Goal: Task Accomplishment & Management: Use online tool/utility

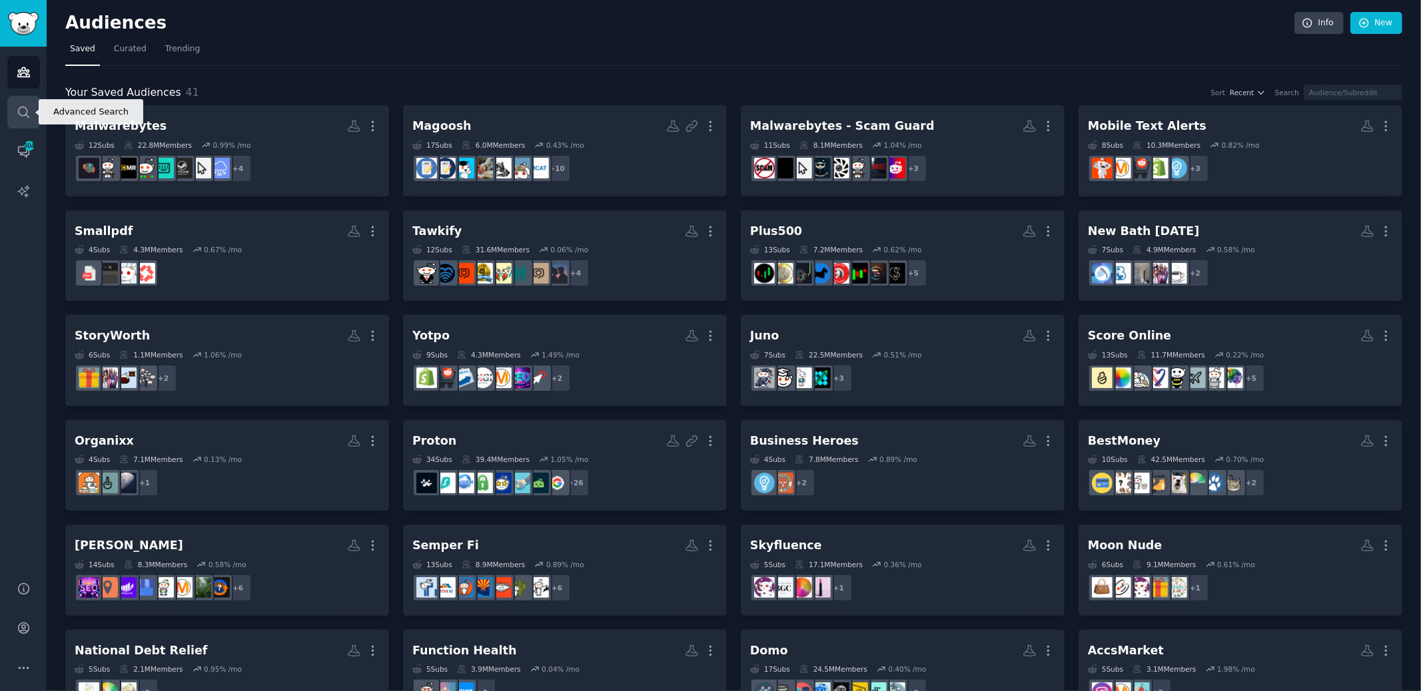
click at [25, 107] on icon "Sidebar" at bounding box center [24, 112] width 14 height 14
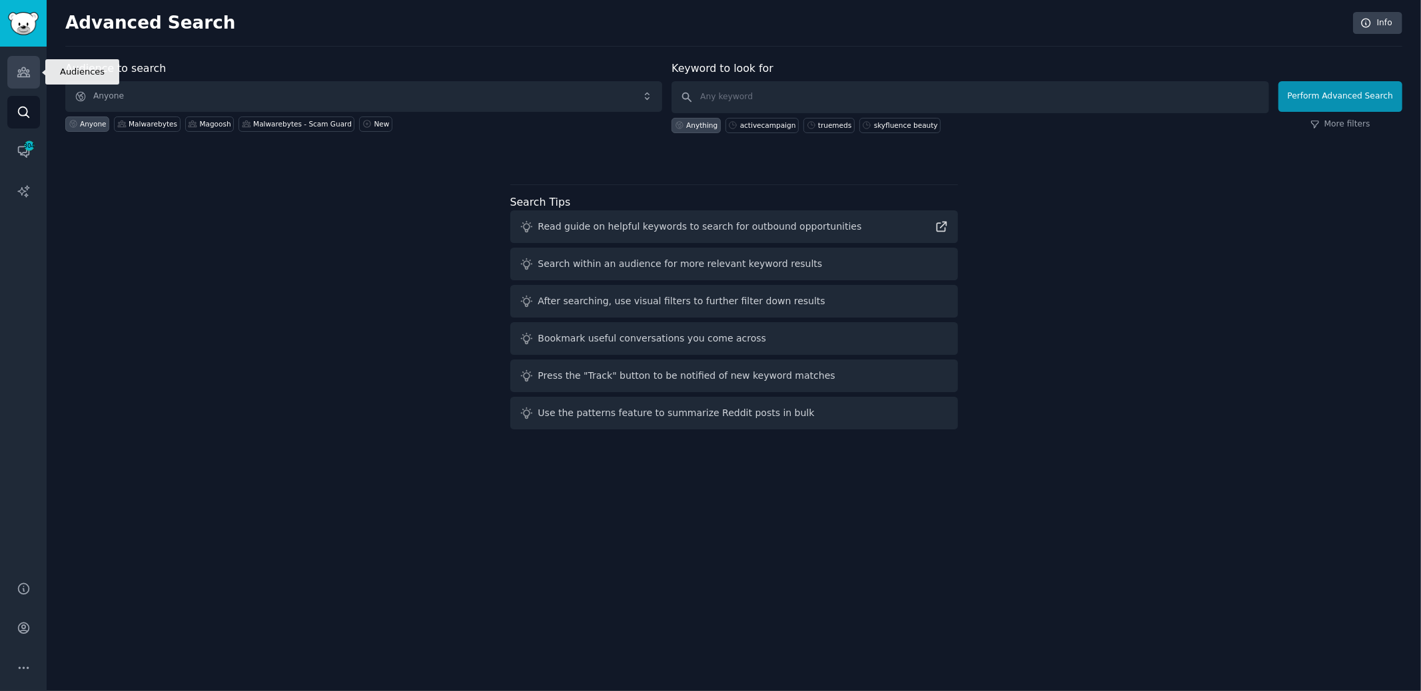
click at [30, 73] on icon "Sidebar" at bounding box center [24, 72] width 14 height 14
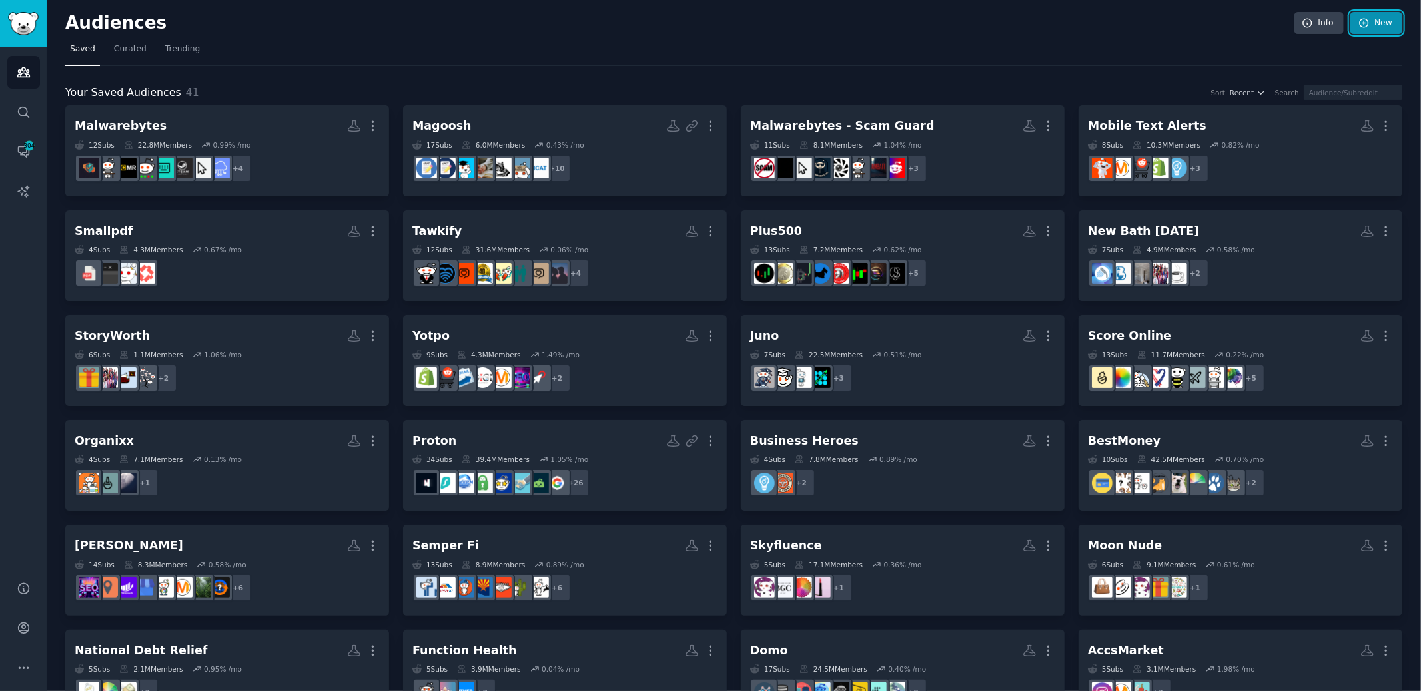
click at [1397, 23] on link "New" at bounding box center [1376, 23] width 52 height 23
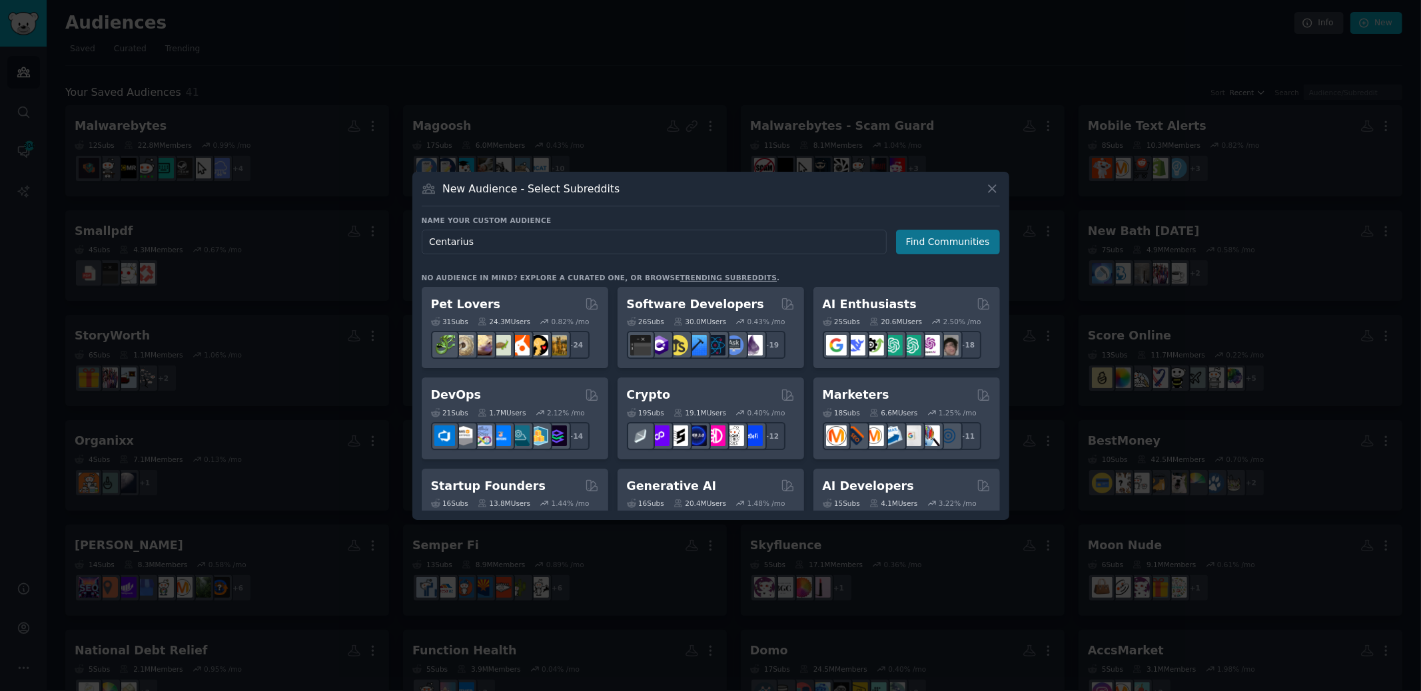
type input "Centarius"
click at [968, 242] on button "Find Communities" at bounding box center [948, 242] width 104 height 25
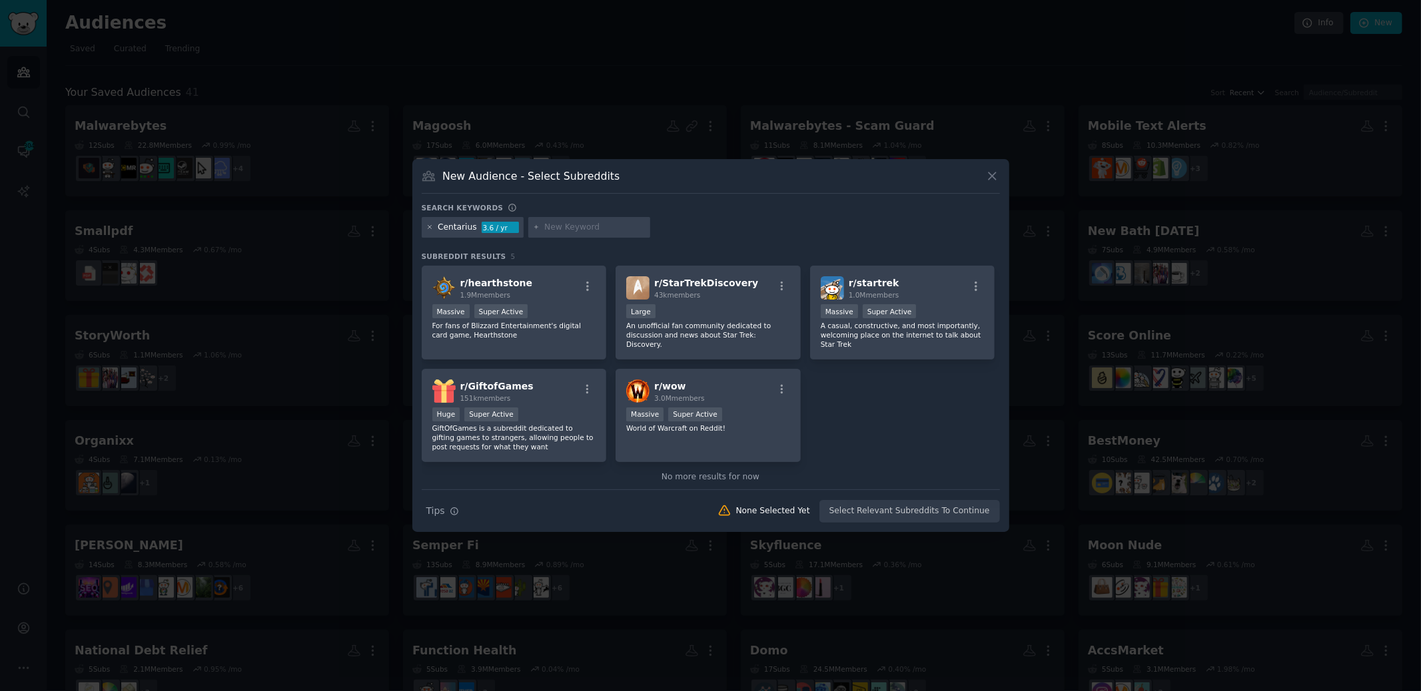
click at [432, 227] on icon at bounding box center [429, 227] width 7 height 7
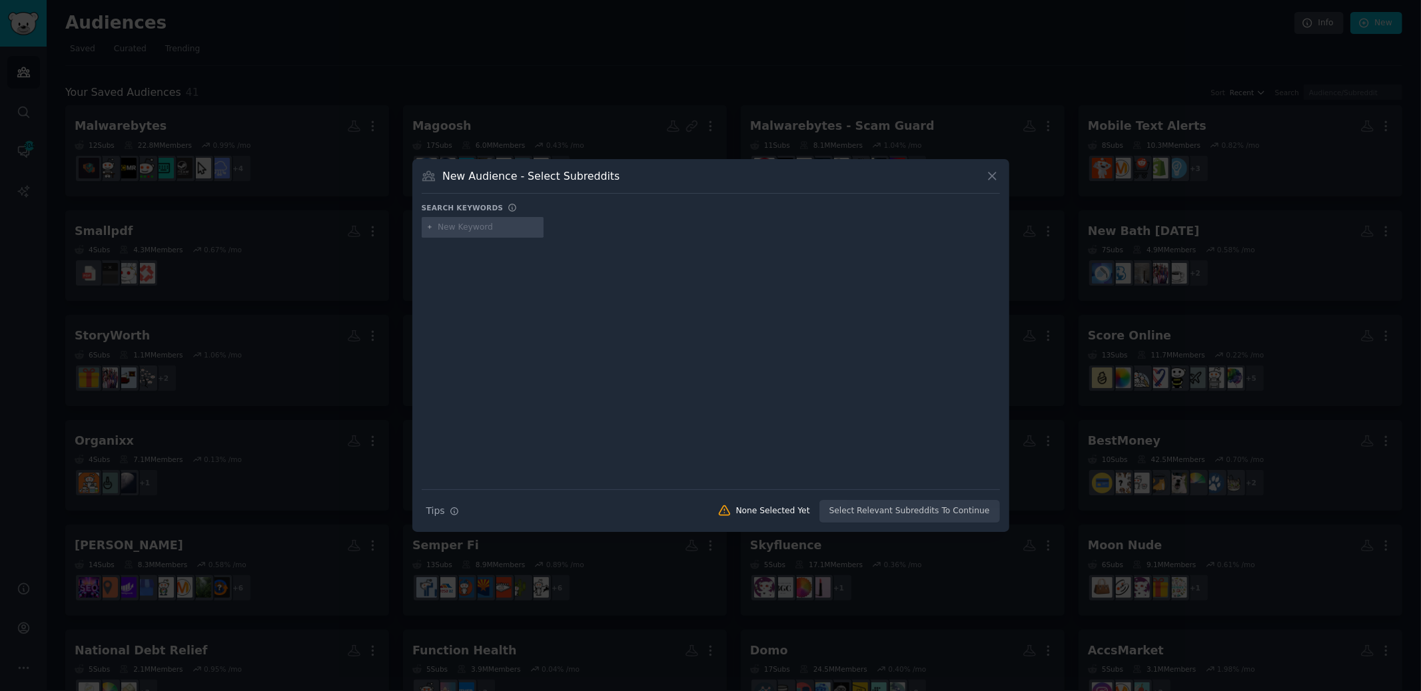
click at [459, 229] on input "text" at bounding box center [488, 228] width 101 height 12
type input "indie gaming"
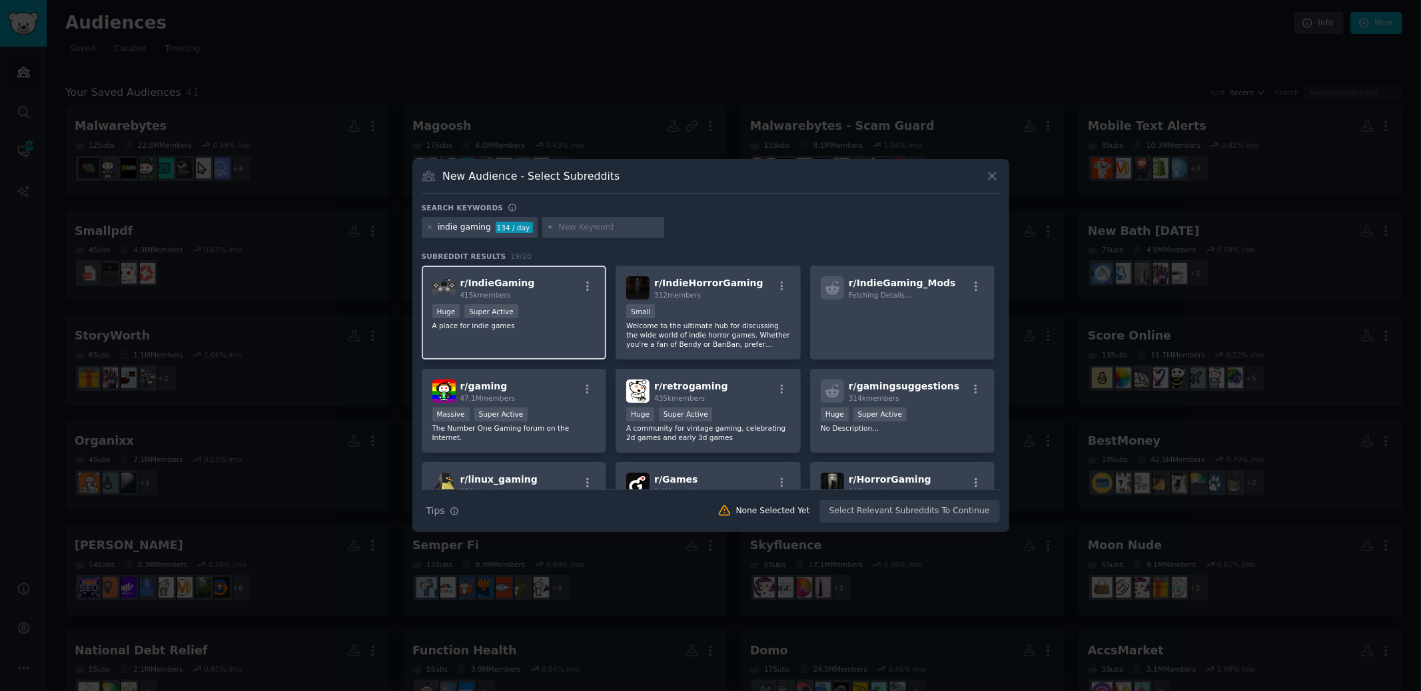
click at [546, 280] on div "r/ IndieGaming 415k members" at bounding box center [514, 287] width 164 height 23
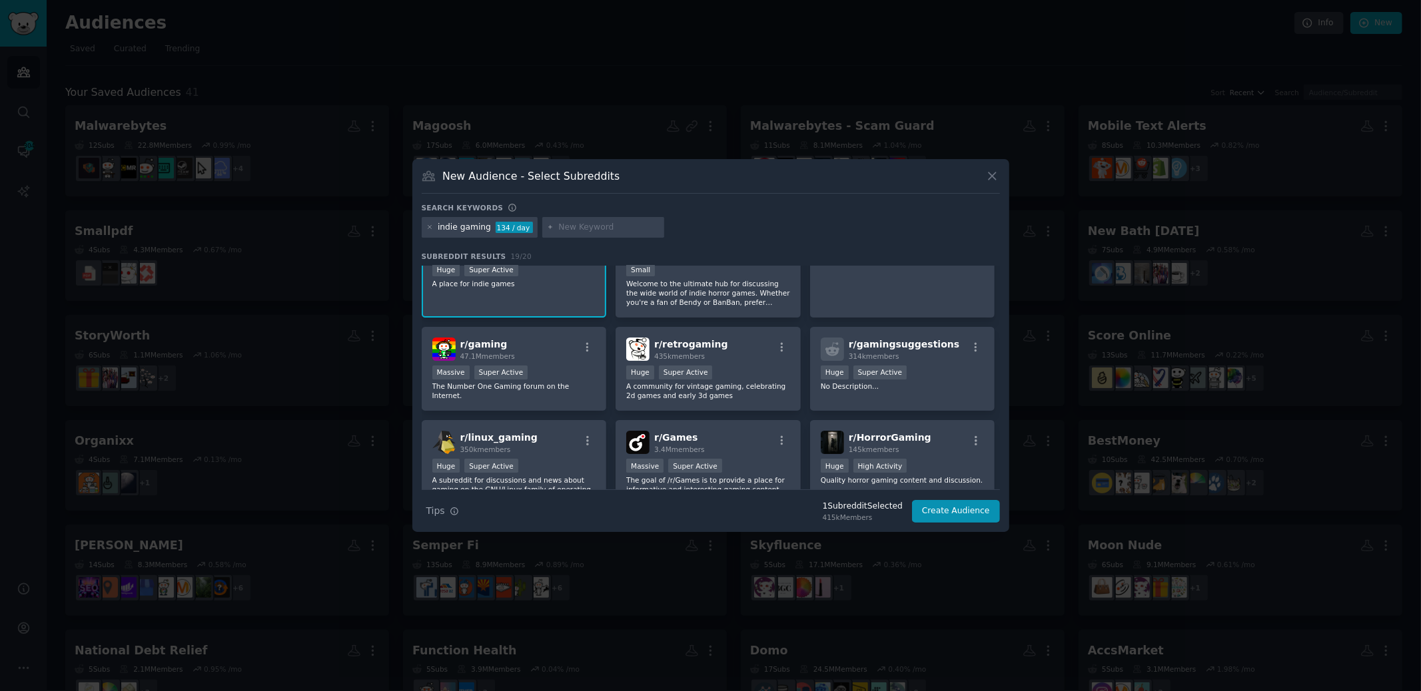
scroll to position [15, 0]
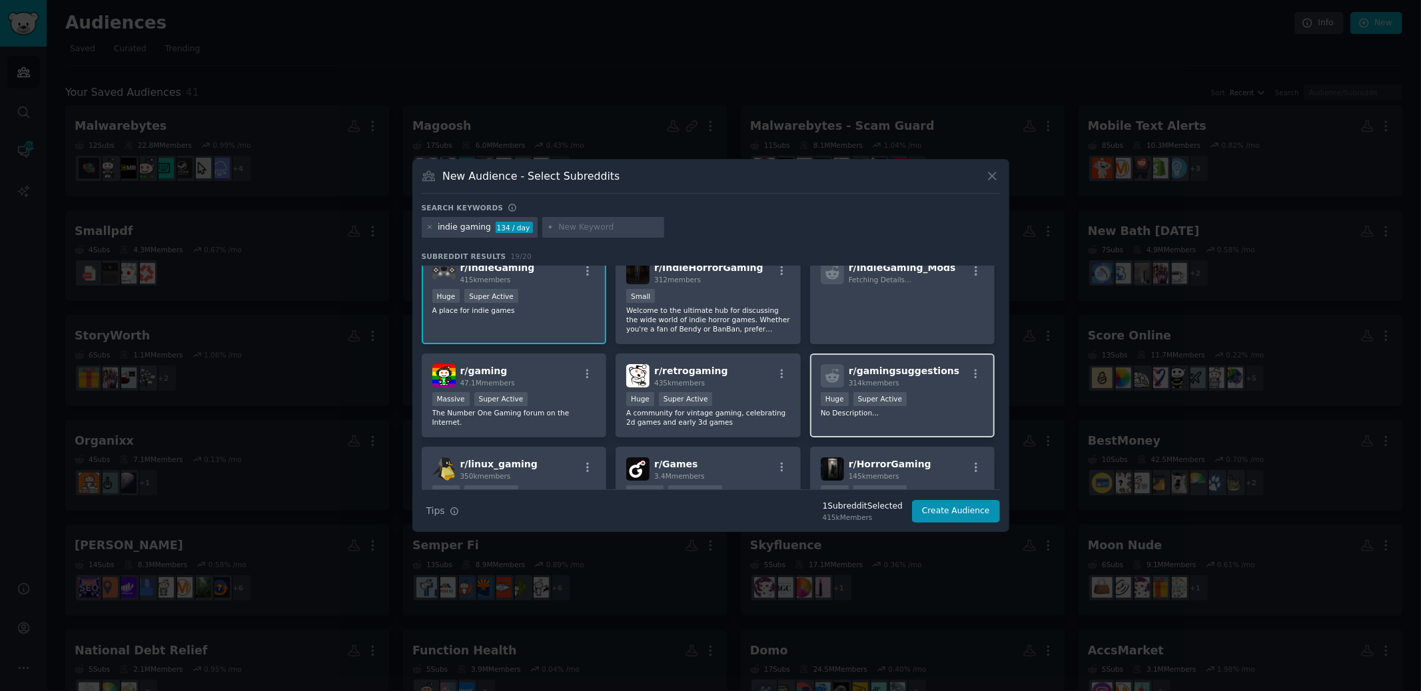
click at [901, 367] on span "r/ gamingsuggestions" at bounding box center [903, 371] width 111 height 11
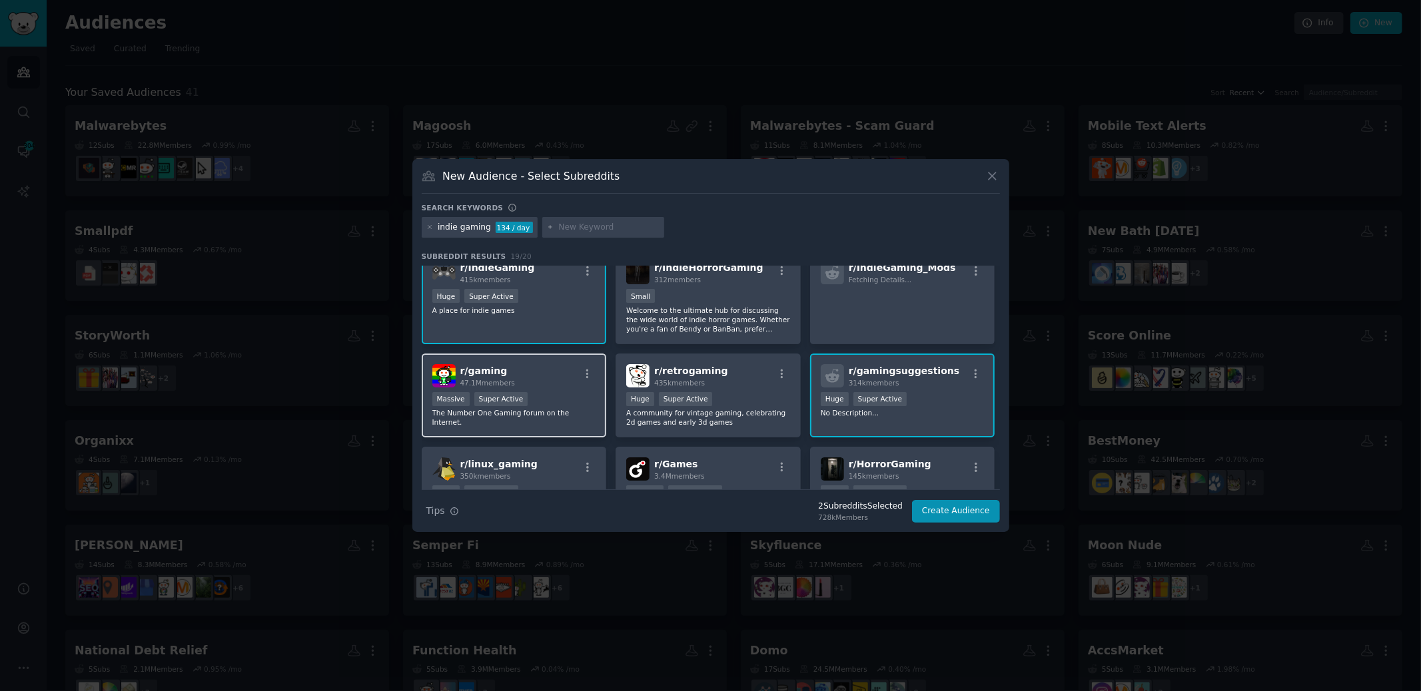
click at [553, 364] on div "r/ gaming 47.1M members" at bounding box center [514, 375] width 164 height 23
click at [678, 366] on span "r/ retrogaming" at bounding box center [691, 371] width 74 height 11
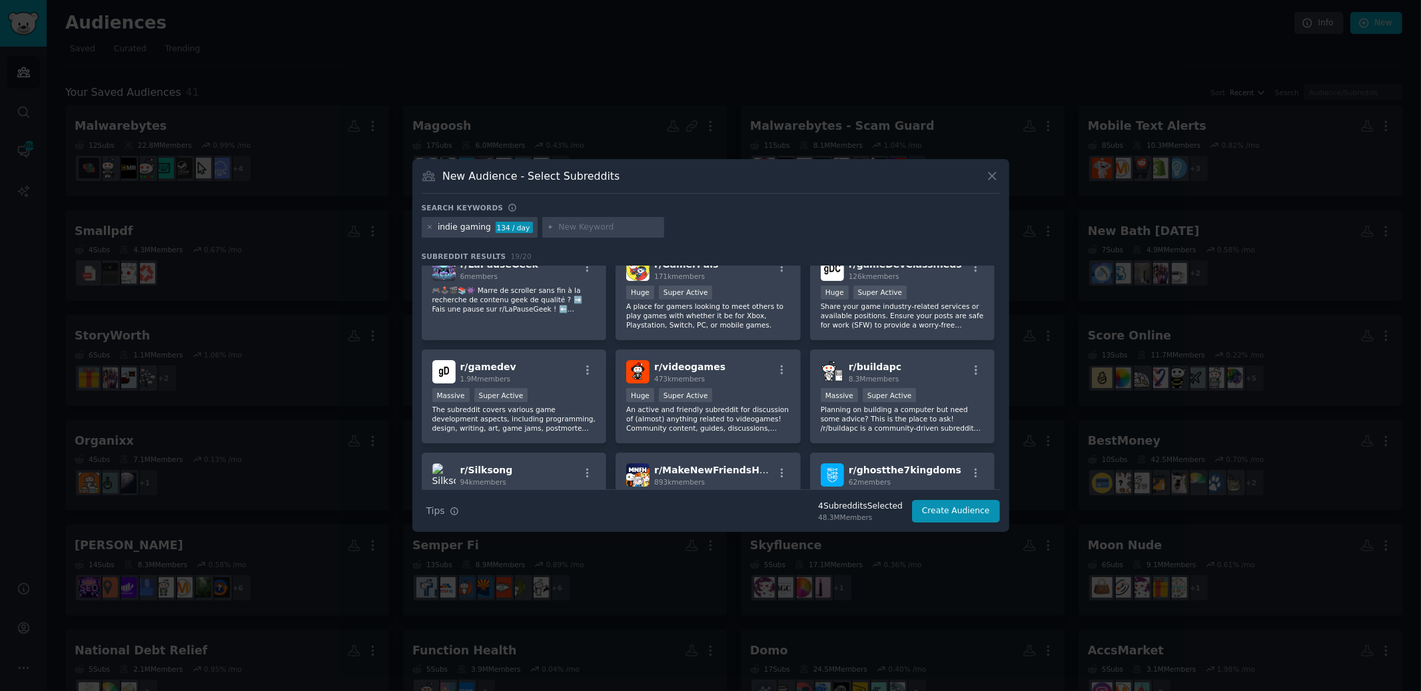
scroll to position [314, 0]
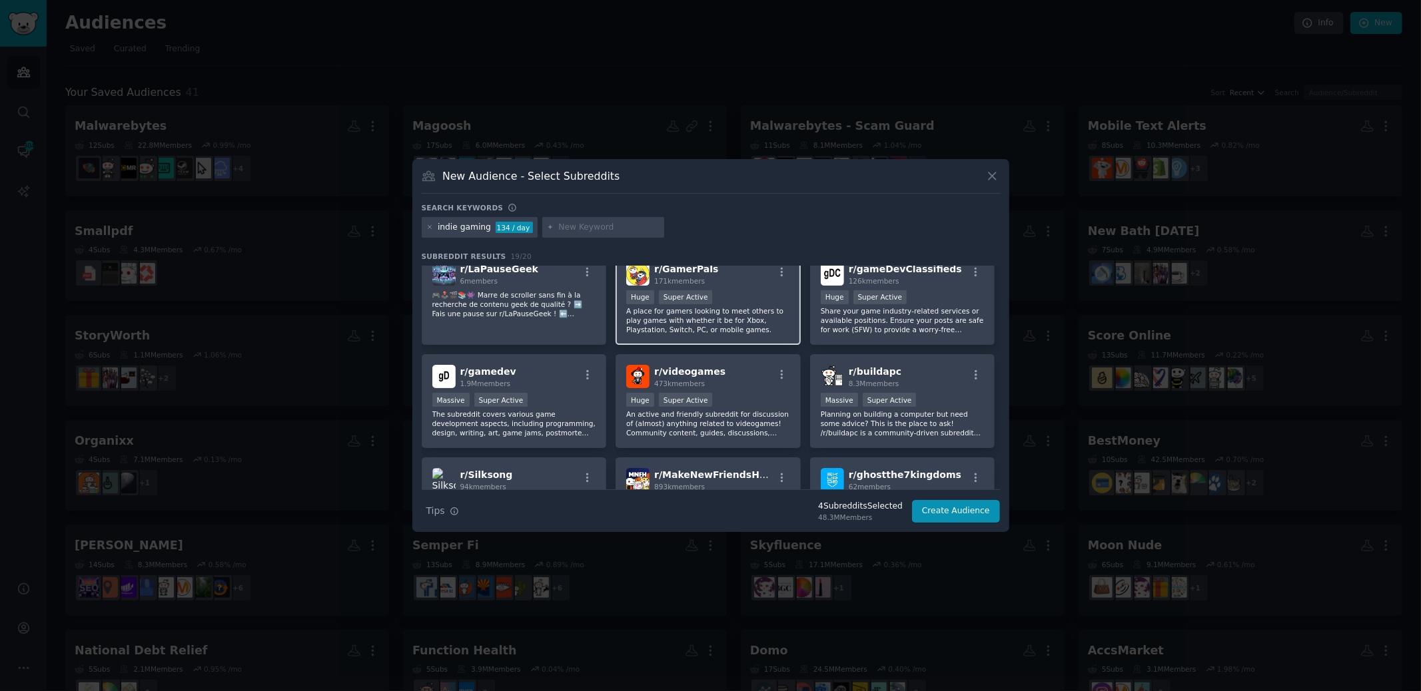
click at [755, 325] on p "A place for gamers looking to meet others to play games with whether it be for …" at bounding box center [708, 320] width 164 height 28
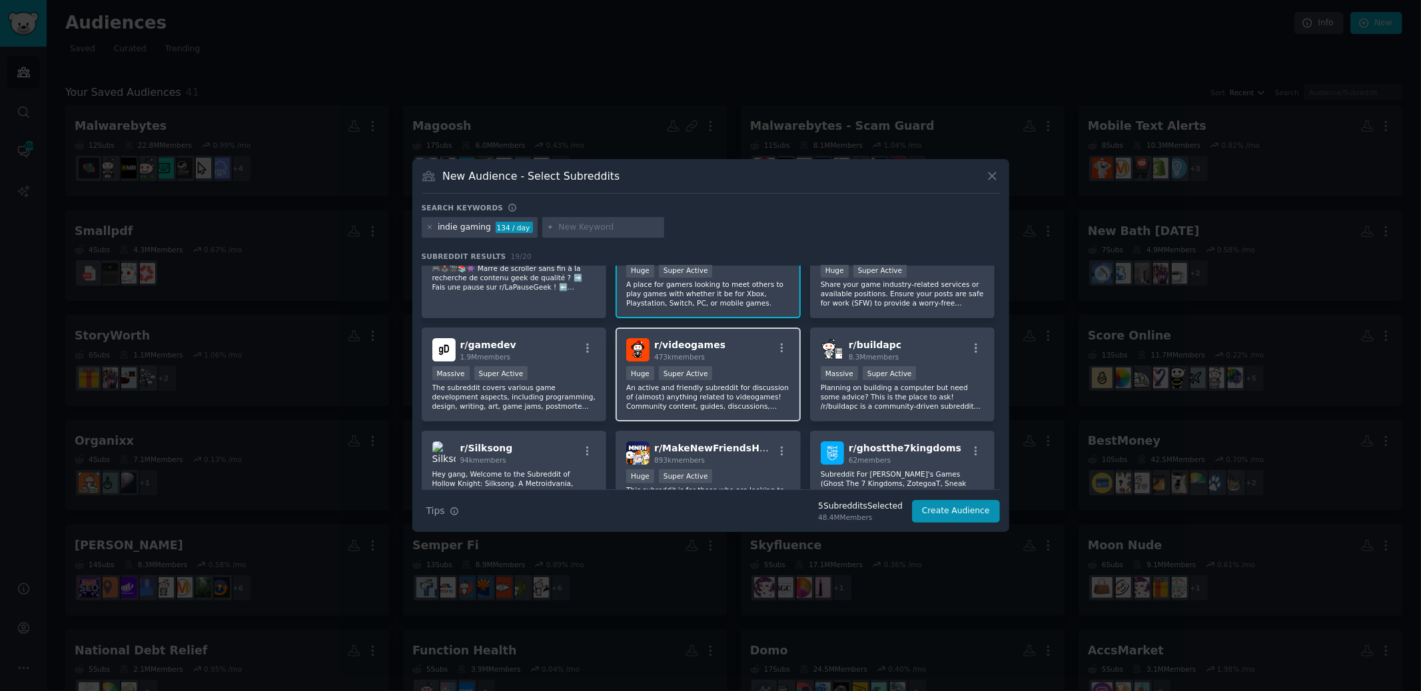
click at [765, 368] on div "Huge Super Active" at bounding box center [708, 374] width 164 height 17
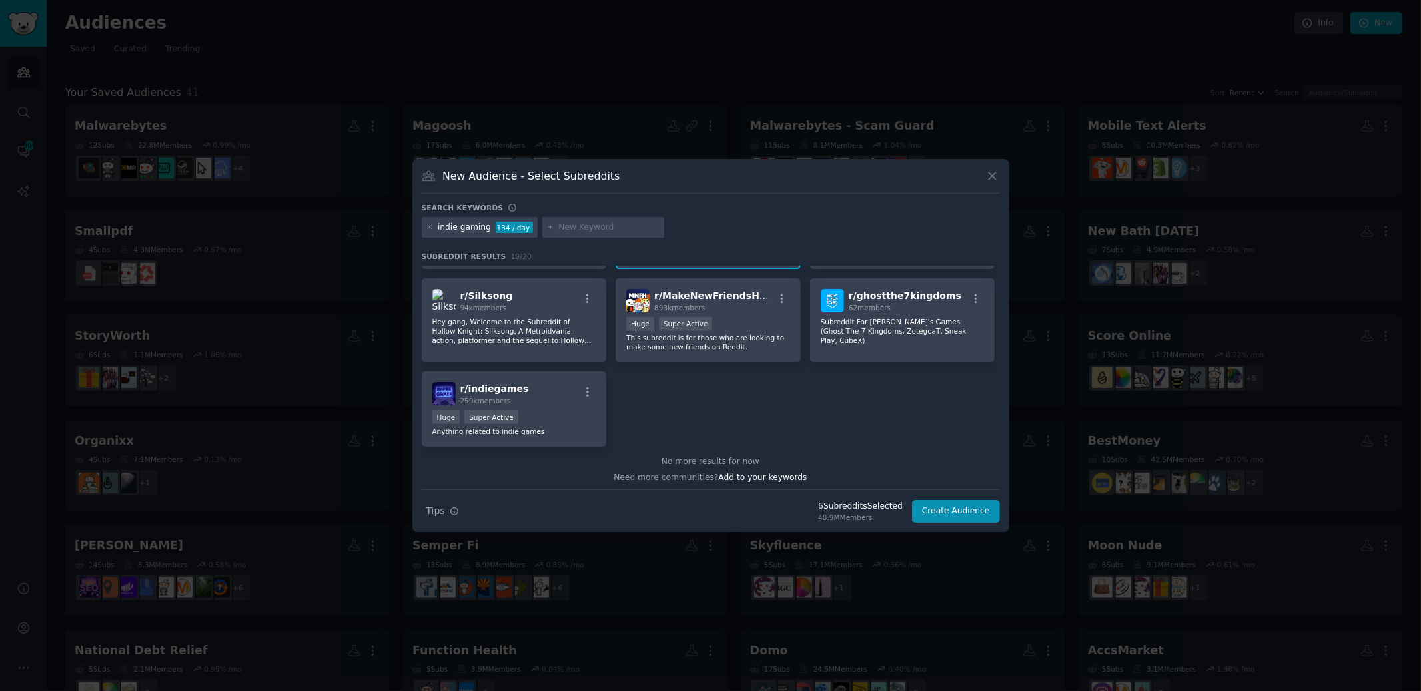
scroll to position [490, 0]
click at [492, 386] on h2 "r/ indiegames 259k members" at bounding box center [494, 397] width 69 height 23
click at [958, 512] on button "Create Audience" at bounding box center [956, 511] width 88 height 23
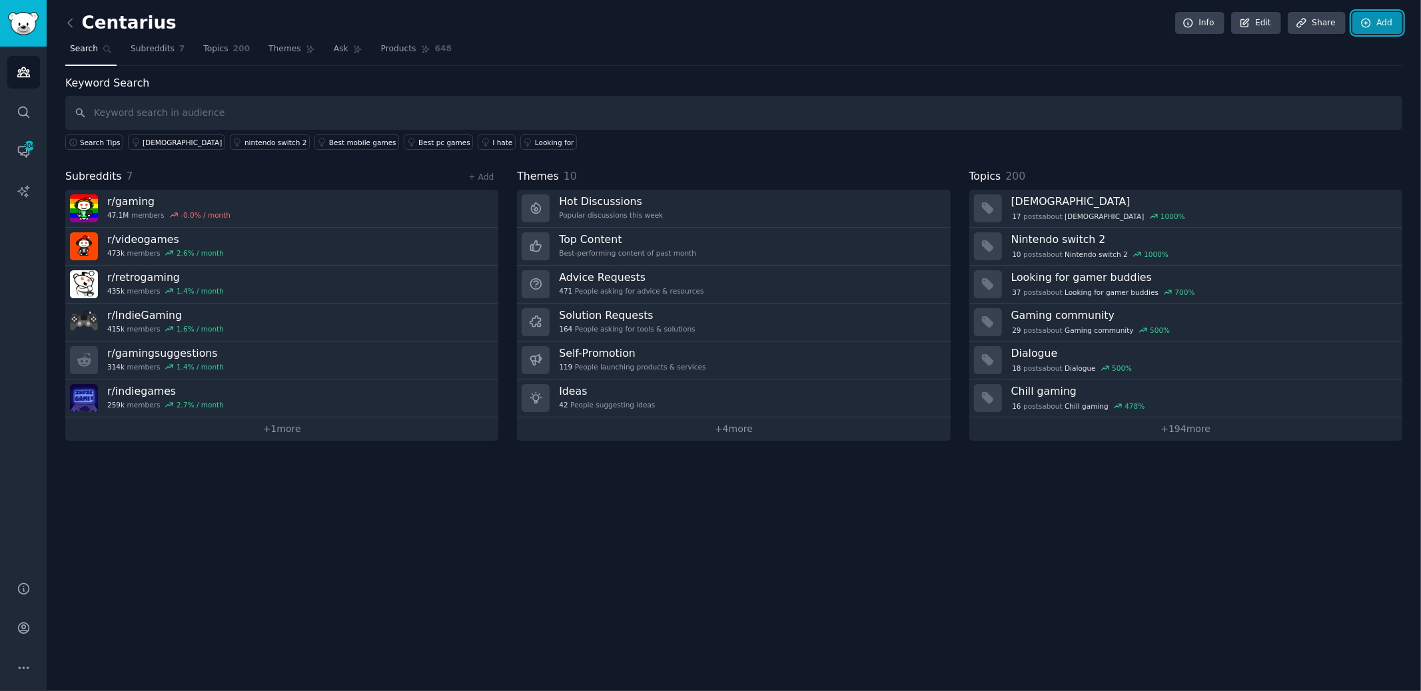
click at [1369, 22] on icon at bounding box center [1366, 23] width 12 height 12
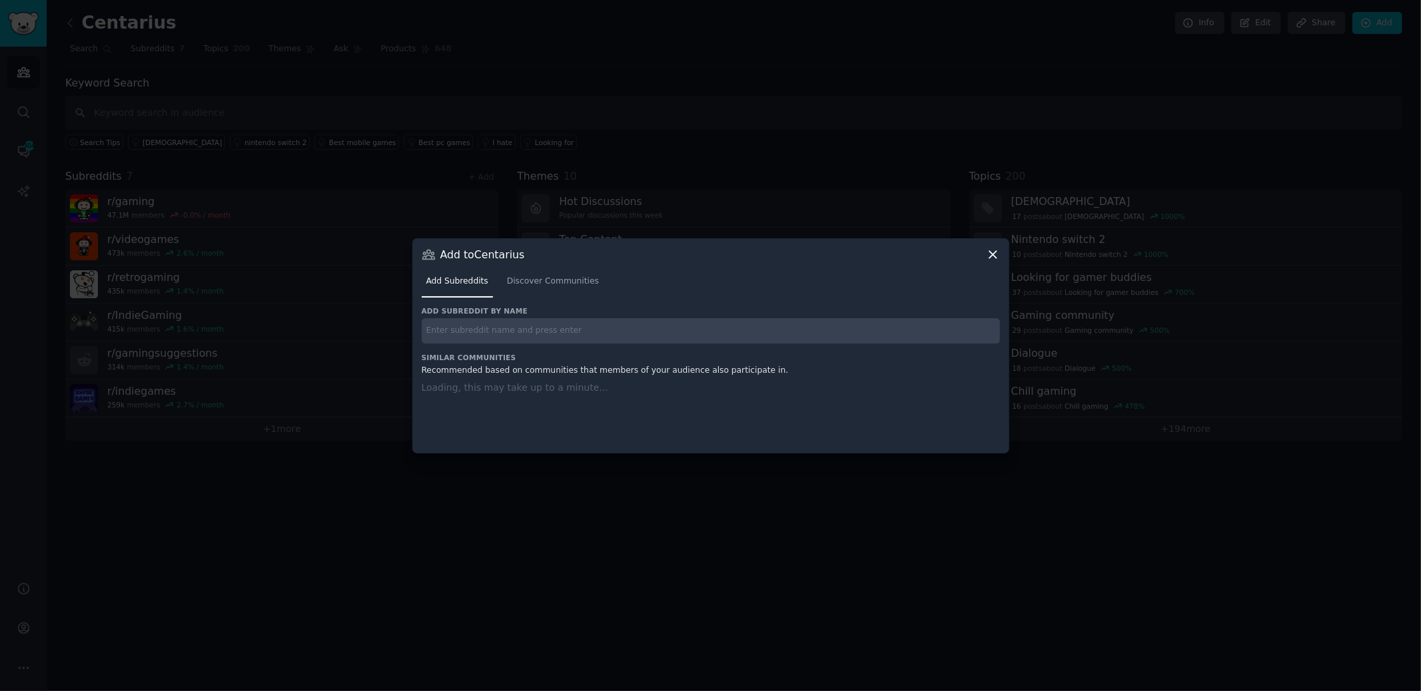
click at [591, 325] on input "text" at bounding box center [711, 331] width 578 height 26
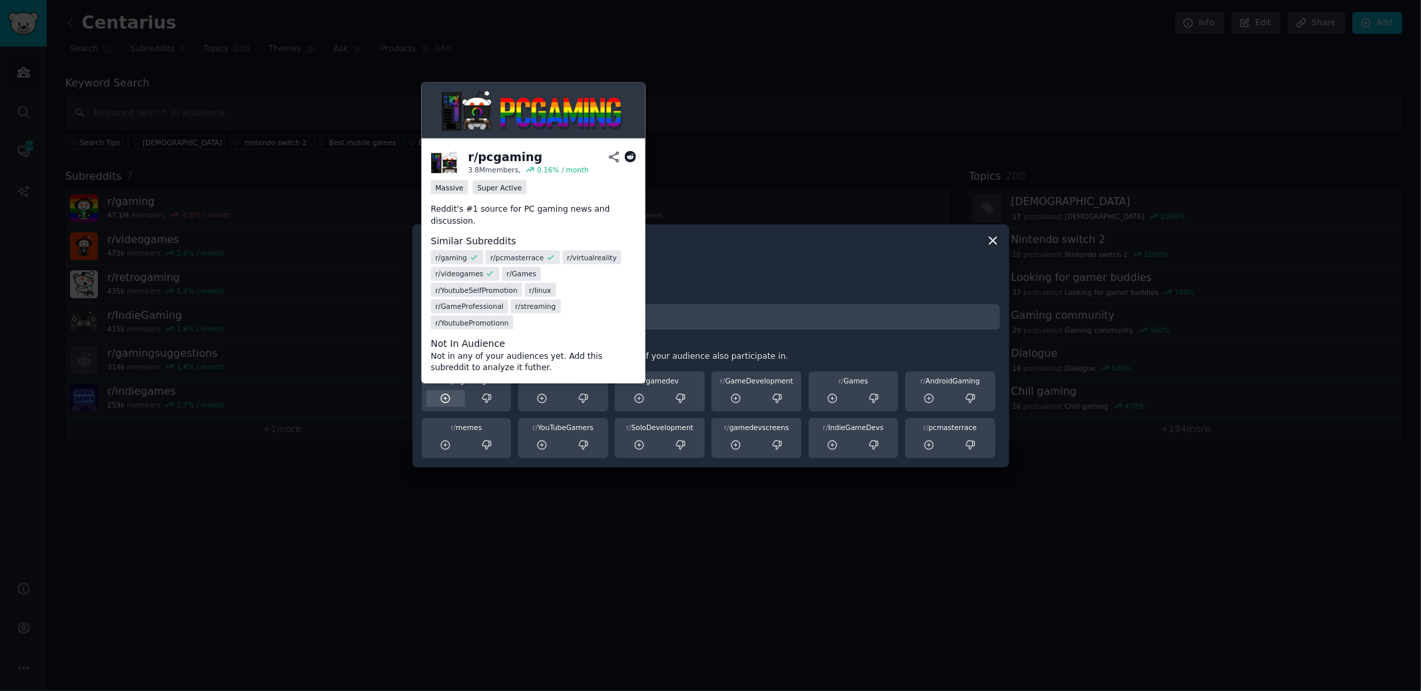
type input "strategygames"
click at [444, 396] on icon at bounding box center [446, 399] width 12 height 12
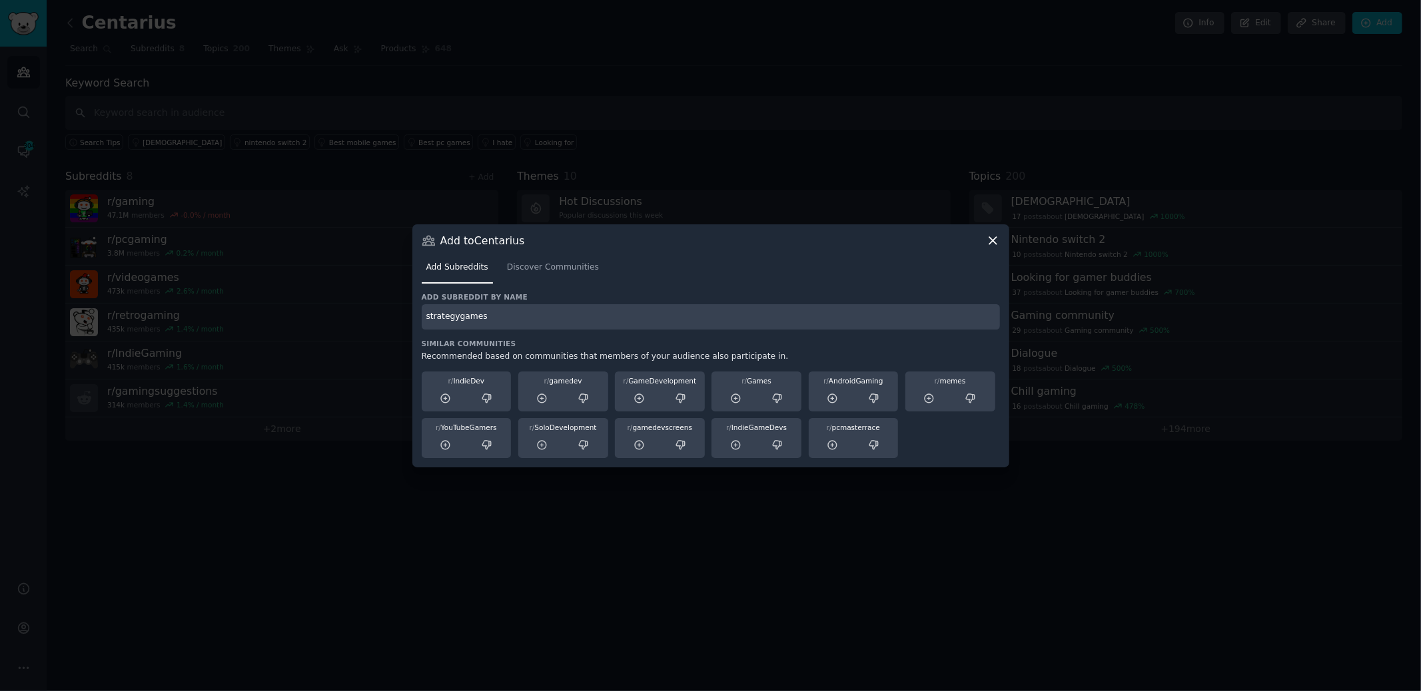
click at [496, 320] on input "strategygames" at bounding box center [711, 317] width 578 height 26
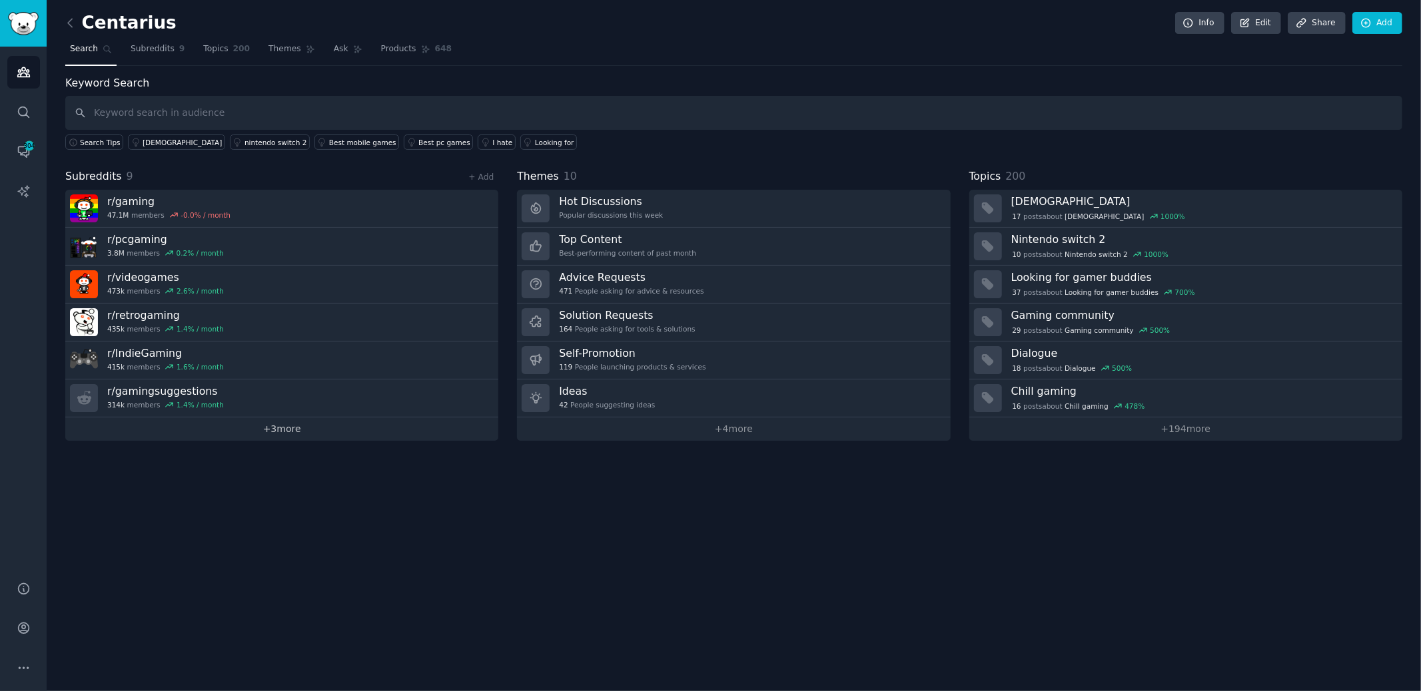
click at [284, 430] on link "+ 3 more" at bounding box center [281, 429] width 433 height 23
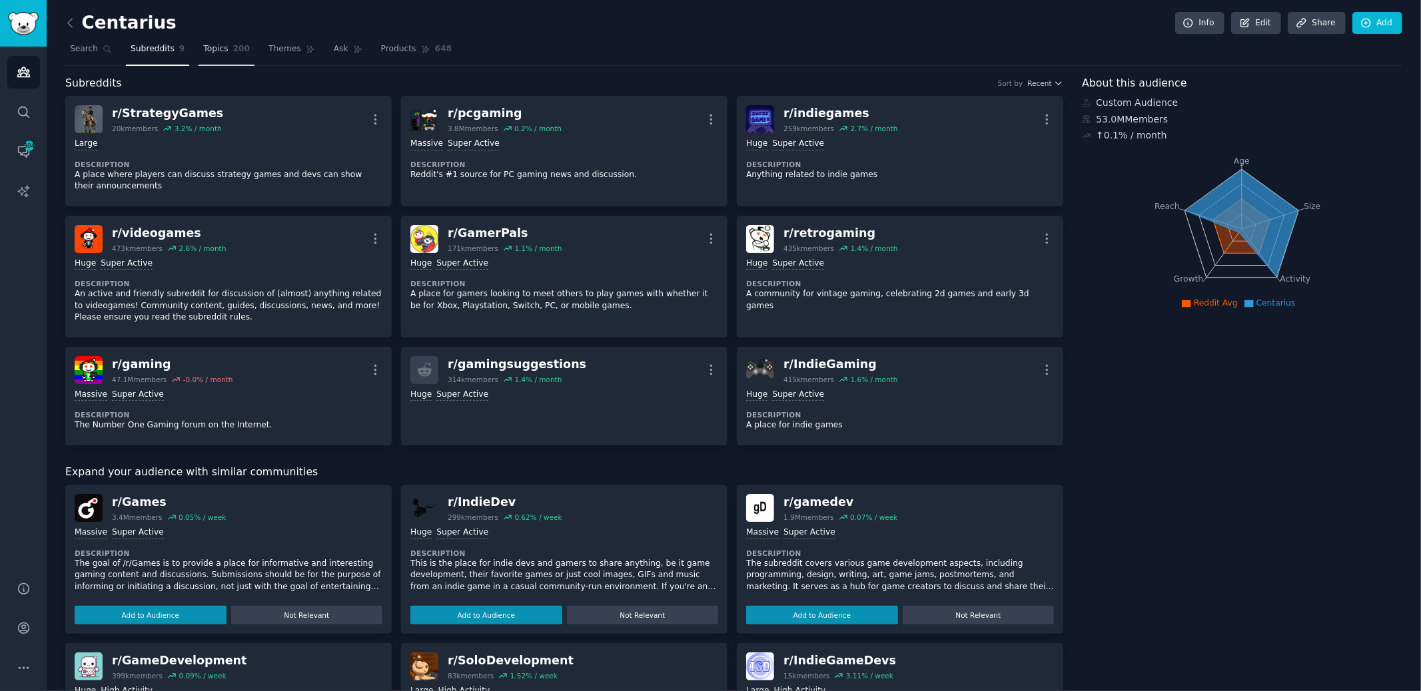
click at [219, 51] on span "Topics" at bounding box center [215, 49] width 25 height 12
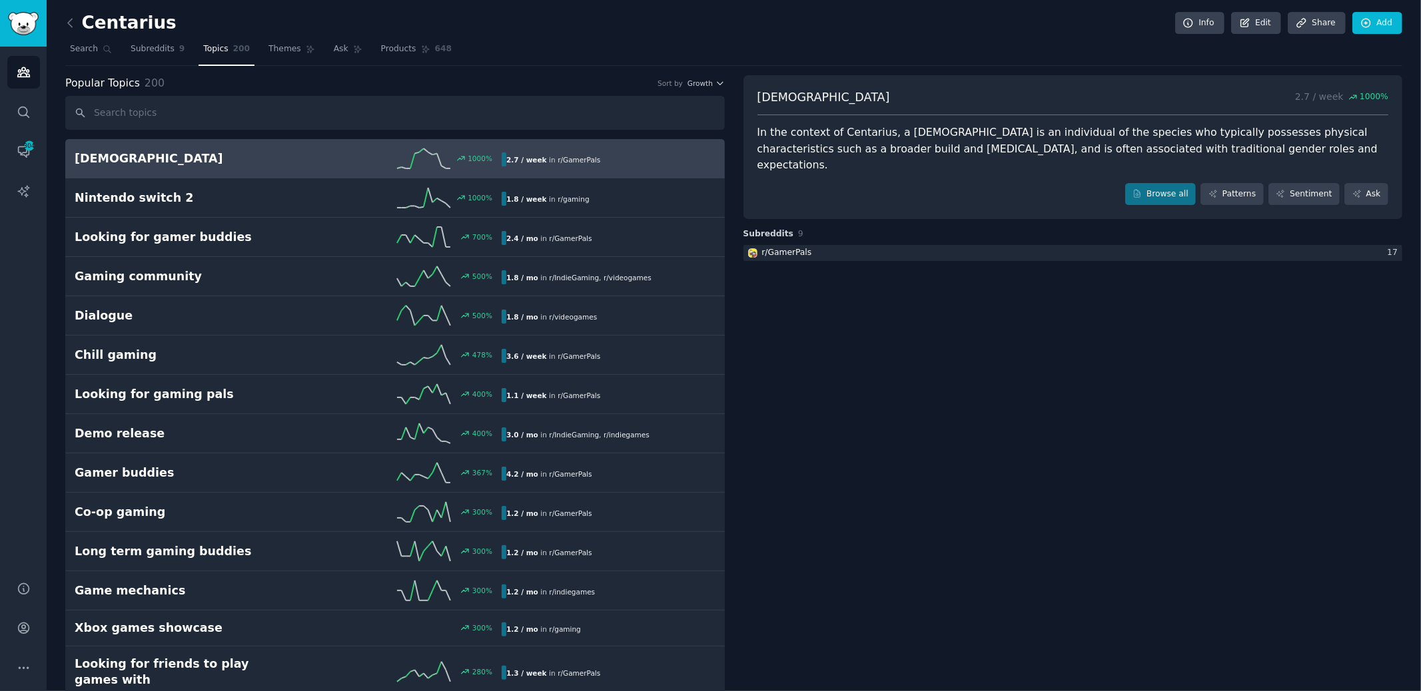
click at [137, 50] on span "Subreddits" at bounding box center [153, 49] width 44 height 12
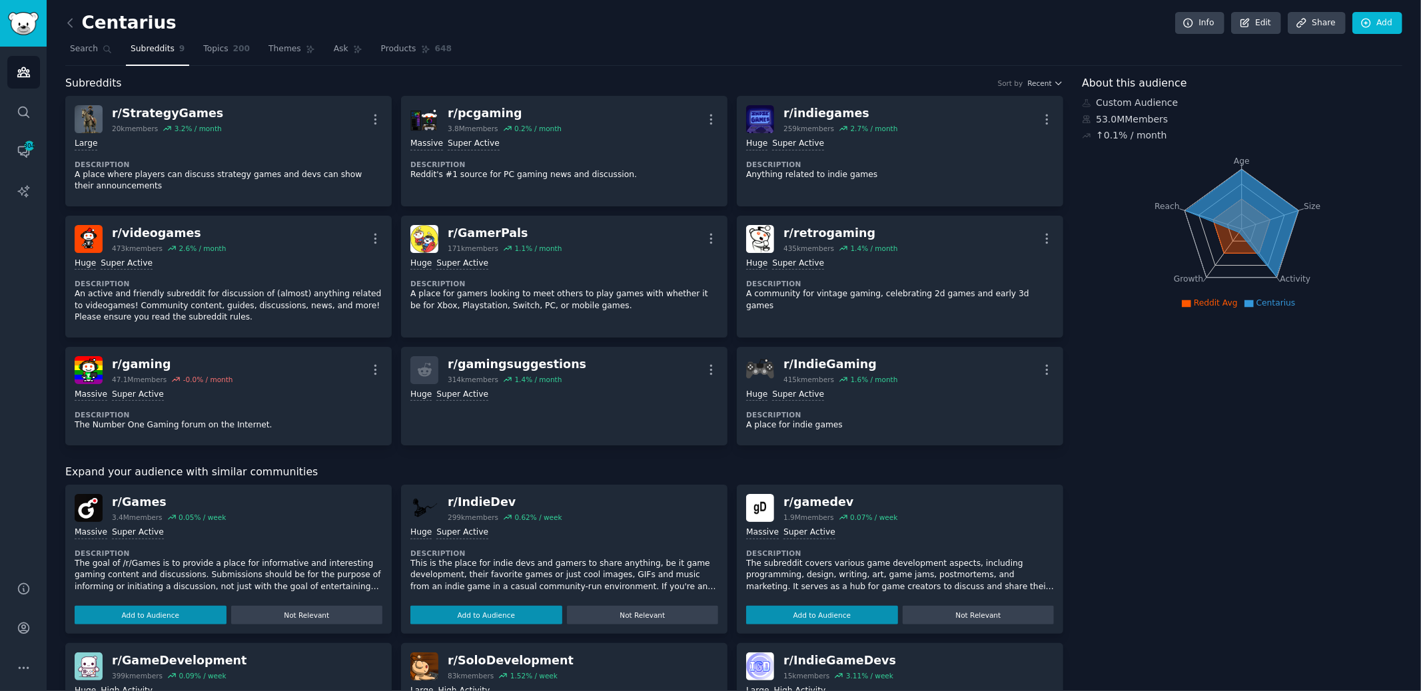
click at [1235, 176] on icon at bounding box center [1241, 223] width 112 height 107
drag, startPoint x: 1287, startPoint y: 280, endPoint x: 1273, endPoint y: 304, distance: 27.4
click at [1283, 283] on icon "Age Size Activity Growth Reach" at bounding box center [1242, 229] width 320 height 168
click at [1285, 380] on div "About this audience Custom Audience 53.0M Members ↑ 0.1 % / month Age Size Acti…" at bounding box center [1242, 592] width 320 height 1035
click at [1186, 304] on icon at bounding box center [1185, 303] width 9 height 7
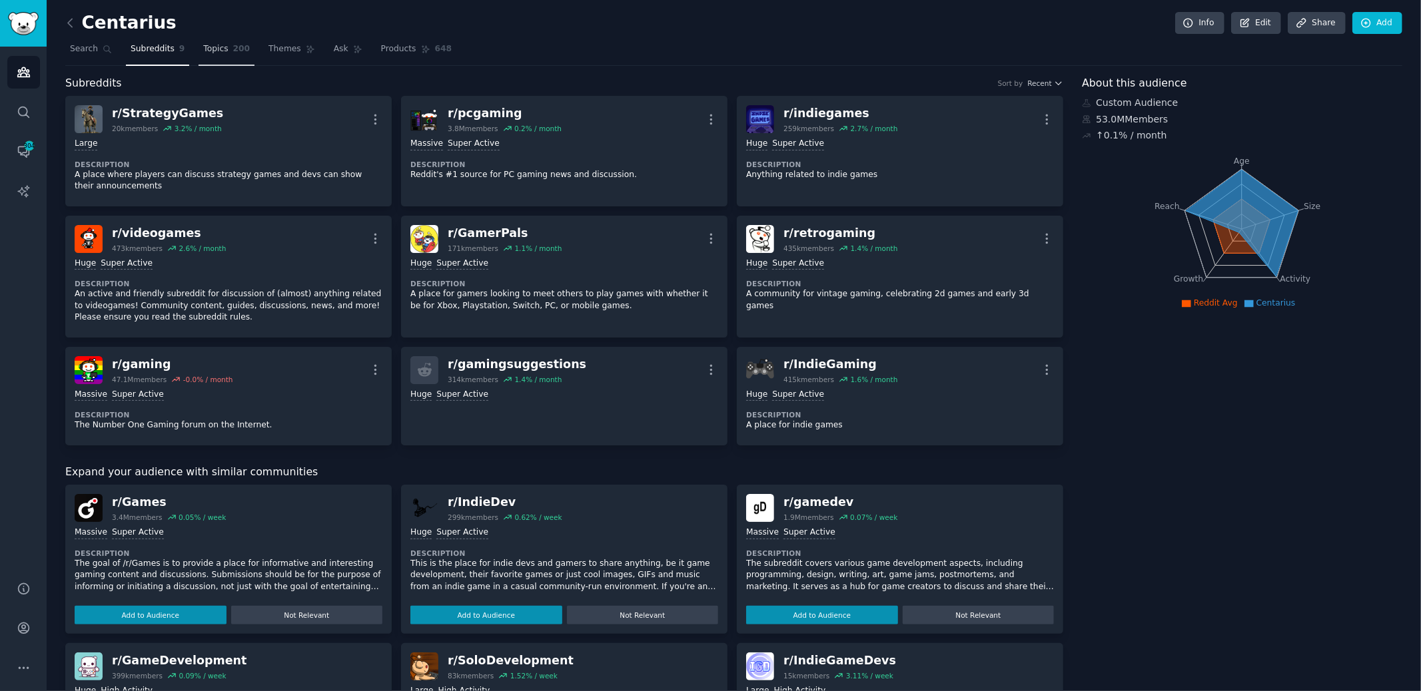
click at [225, 45] on span "Topics" at bounding box center [215, 49] width 25 height 12
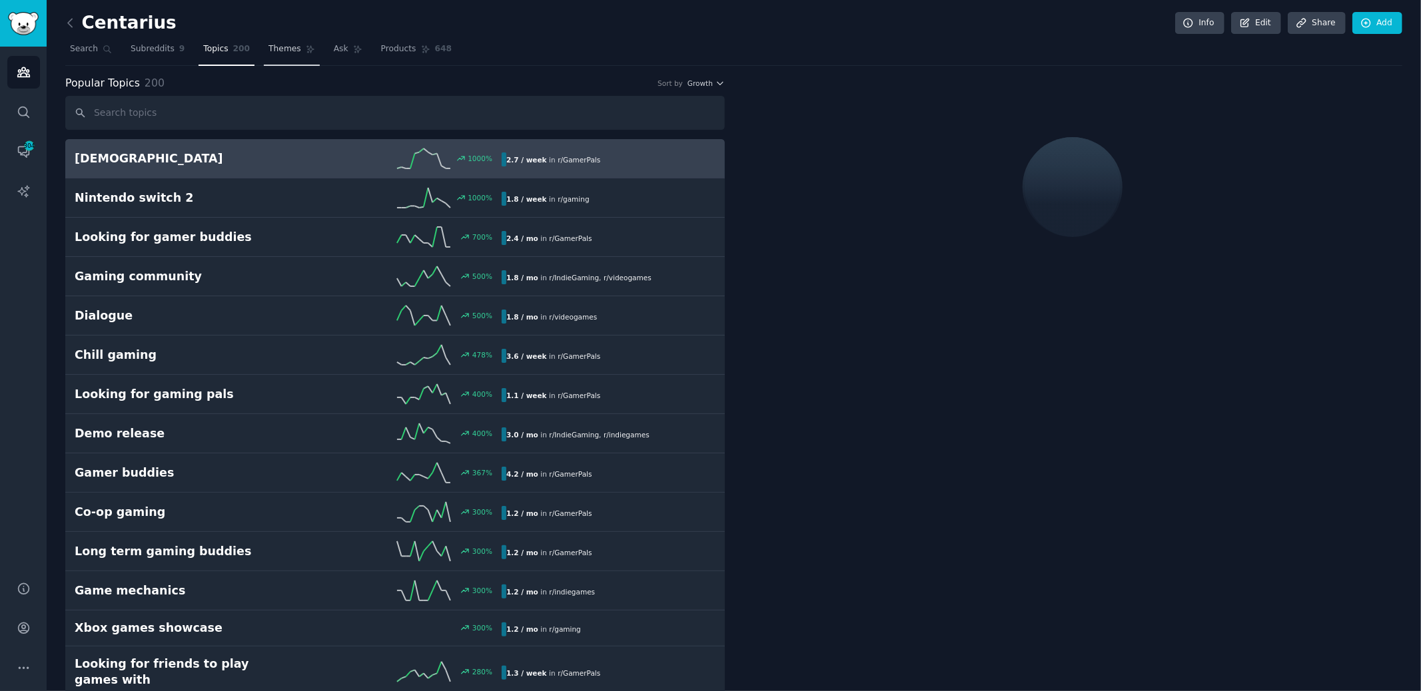
click at [278, 49] on span "Themes" at bounding box center [284, 49] width 33 height 12
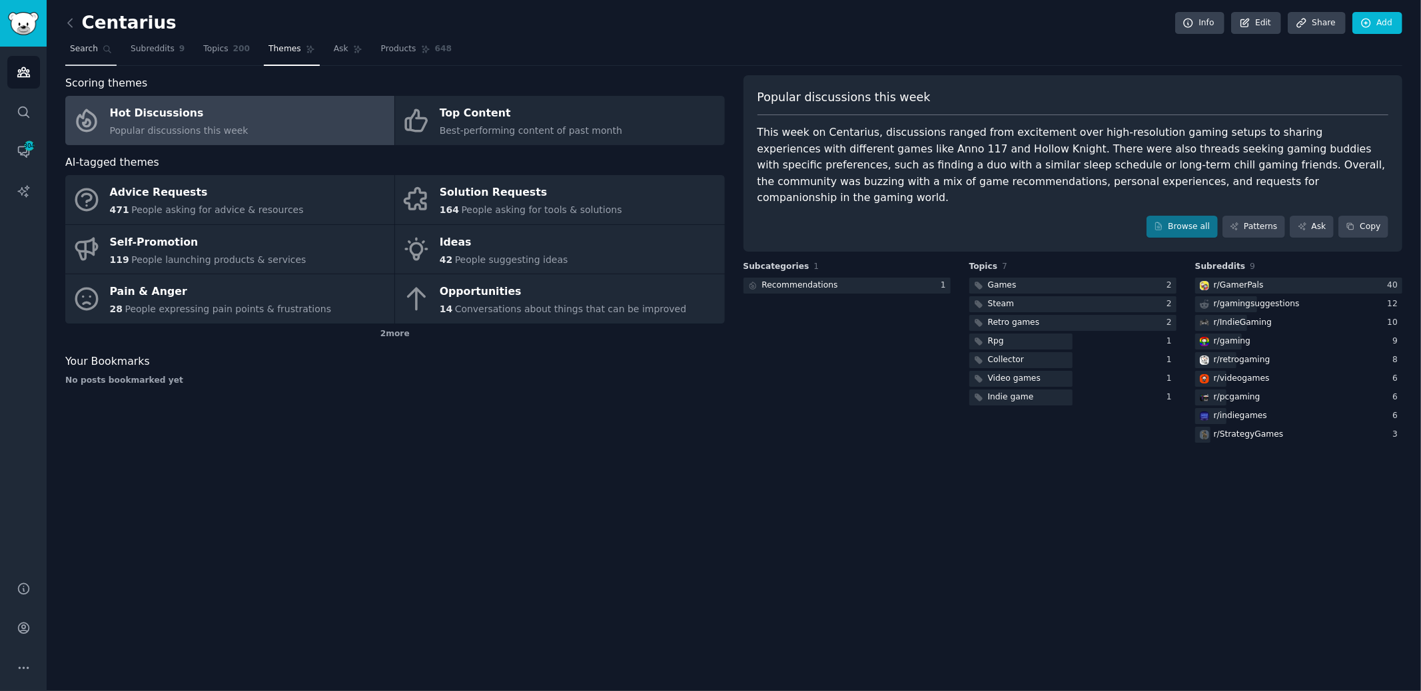
click at [91, 51] on span "Search" at bounding box center [84, 49] width 28 height 12
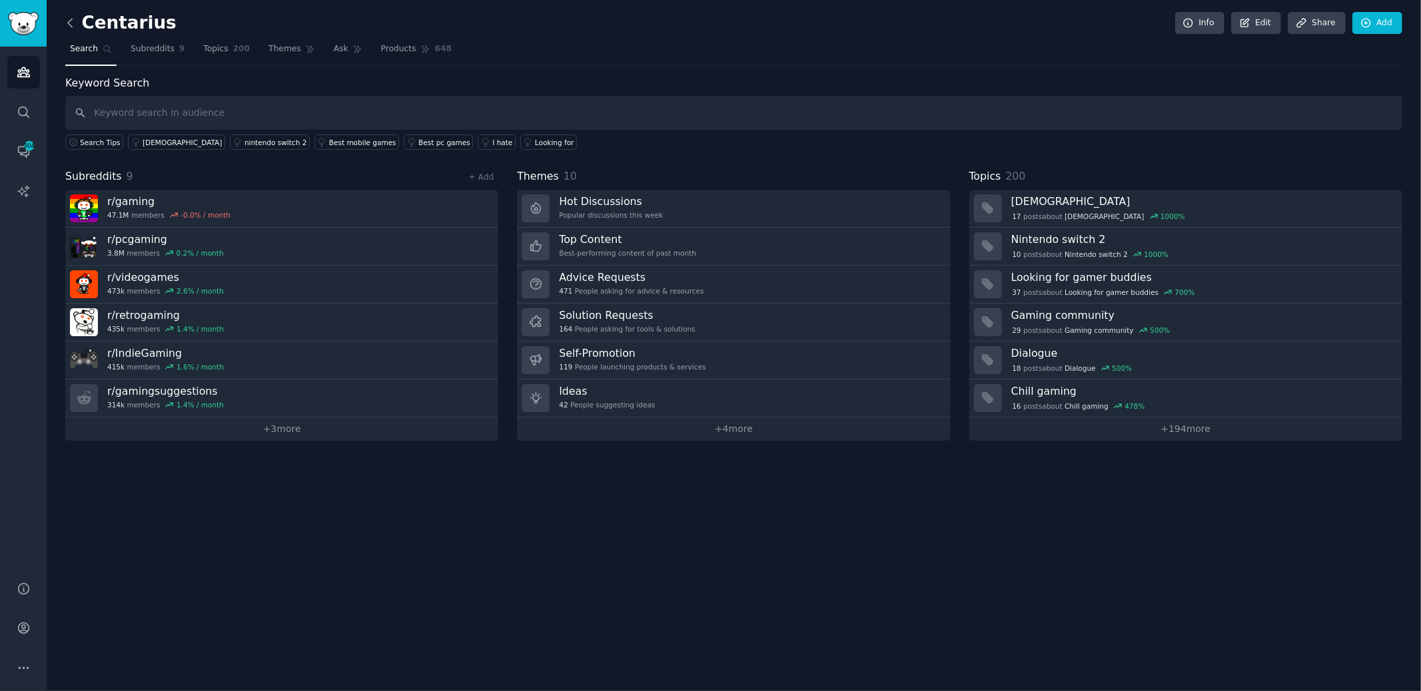
click at [76, 27] on icon at bounding box center [70, 23] width 14 height 14
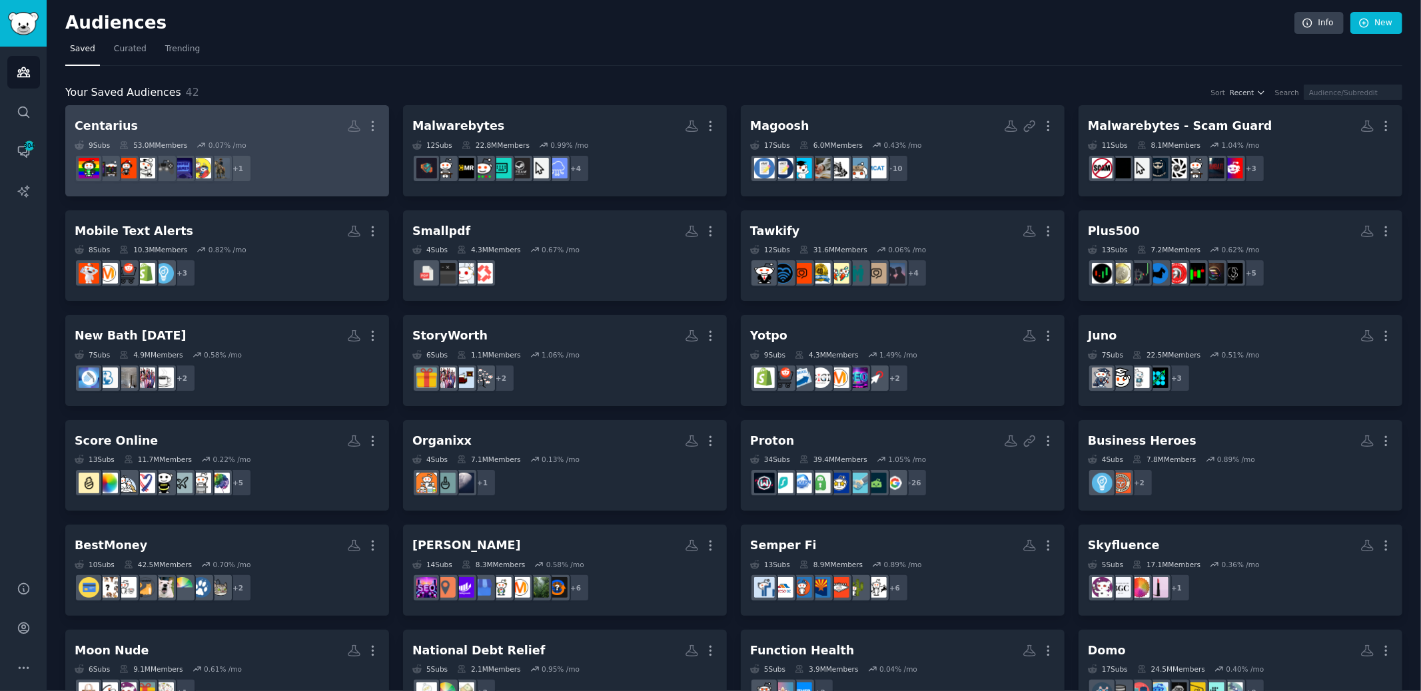
click at [268, 136] on h2 "Centarius More" at bounding box center [227, 126] width 305 height 23
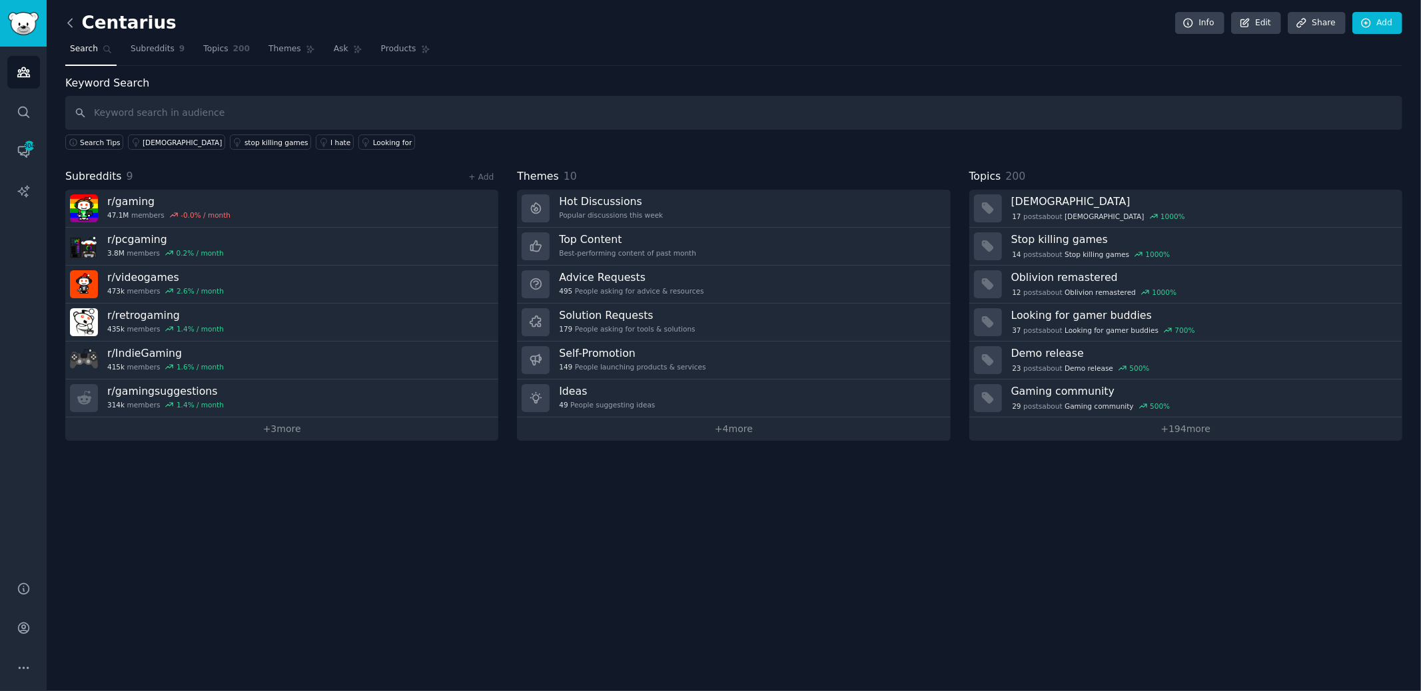
click at [67, 17] on icon at bounding box center [70, 23] width 14 height 14
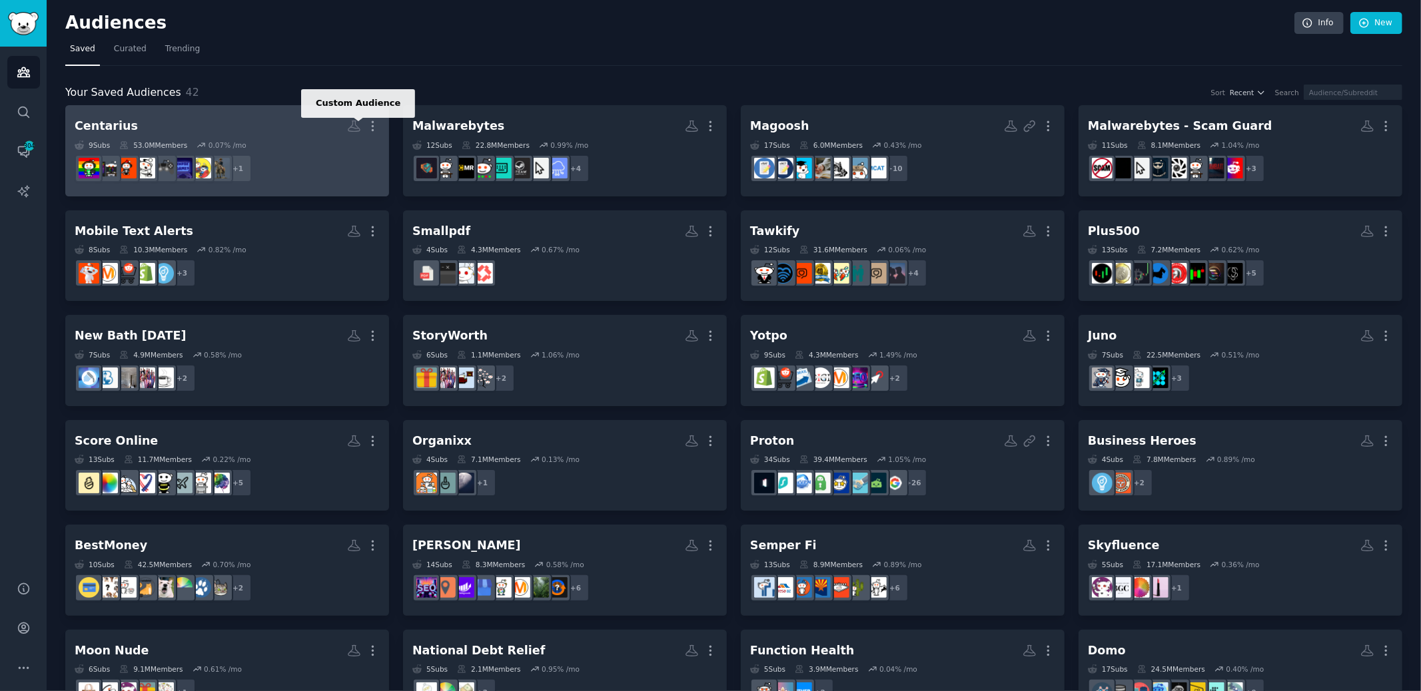
click at [353, 124] on icon at bounding box center [354, 126] width 14 height 14
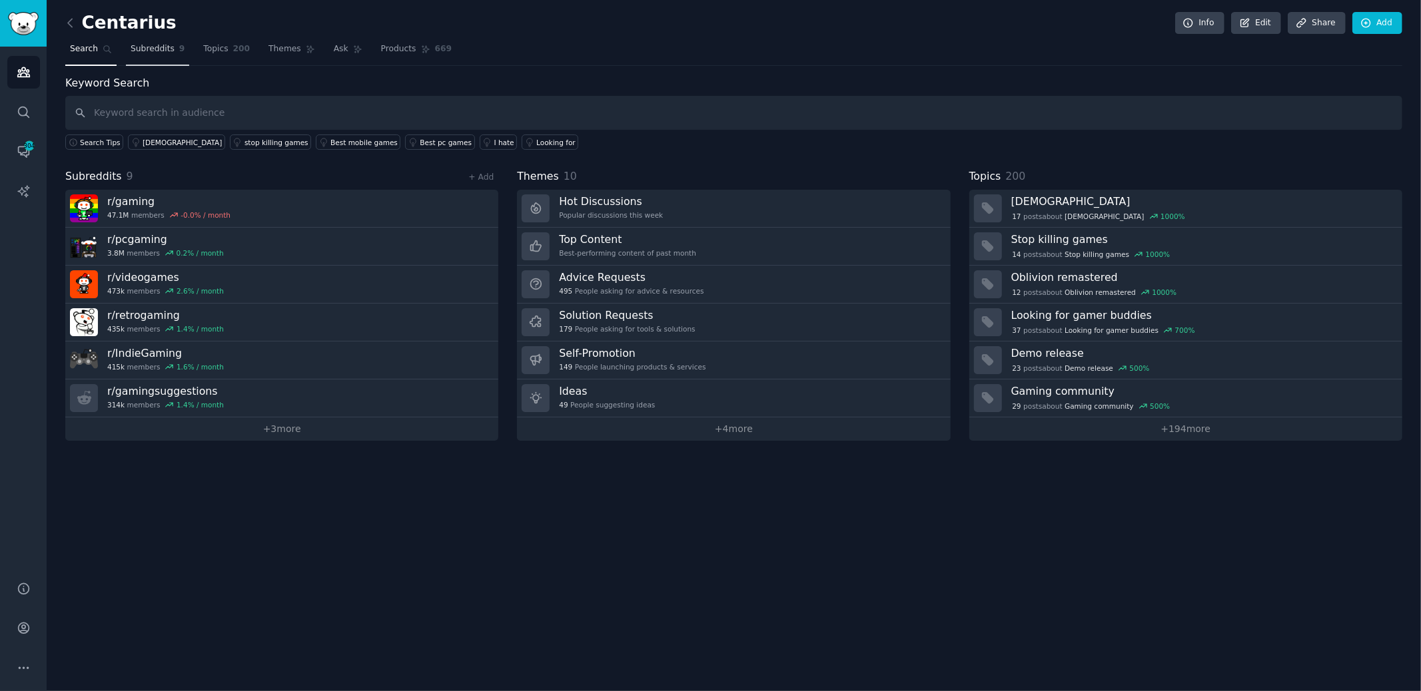
click at [143, 47] on span "Subreddits" at bounding box center [153, 49] width 44 height 12
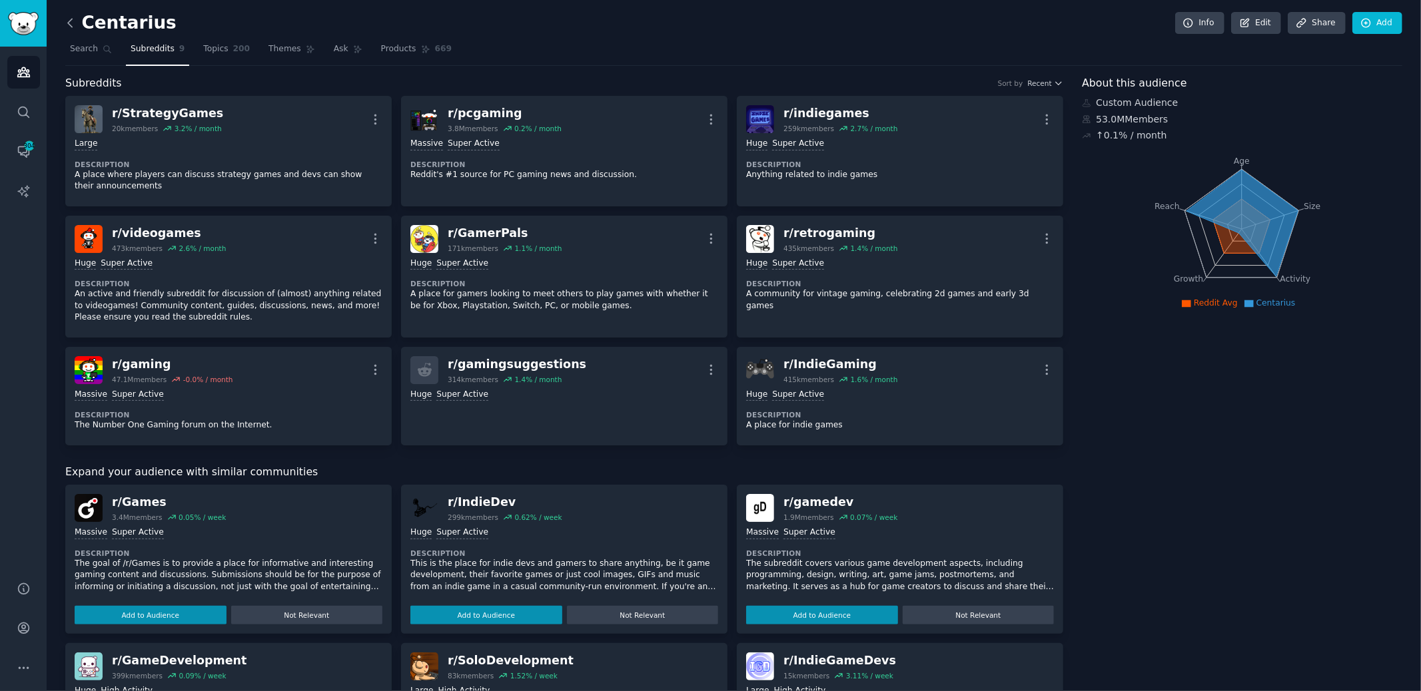
click at [73, 24] on icon at bounding box center [70, 23] width 14 height 14
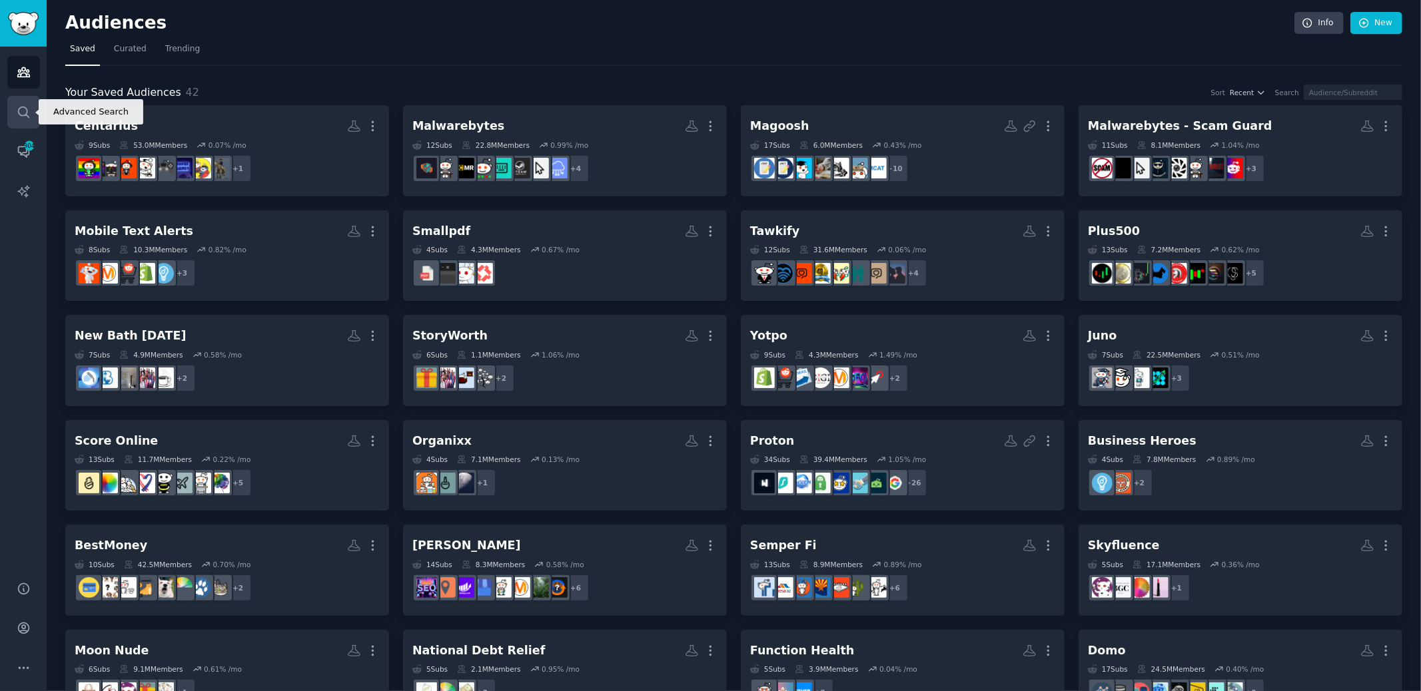
click at [21, 105] on icon "Sidebar" at bounding box center [24, 112] width 14 height 14
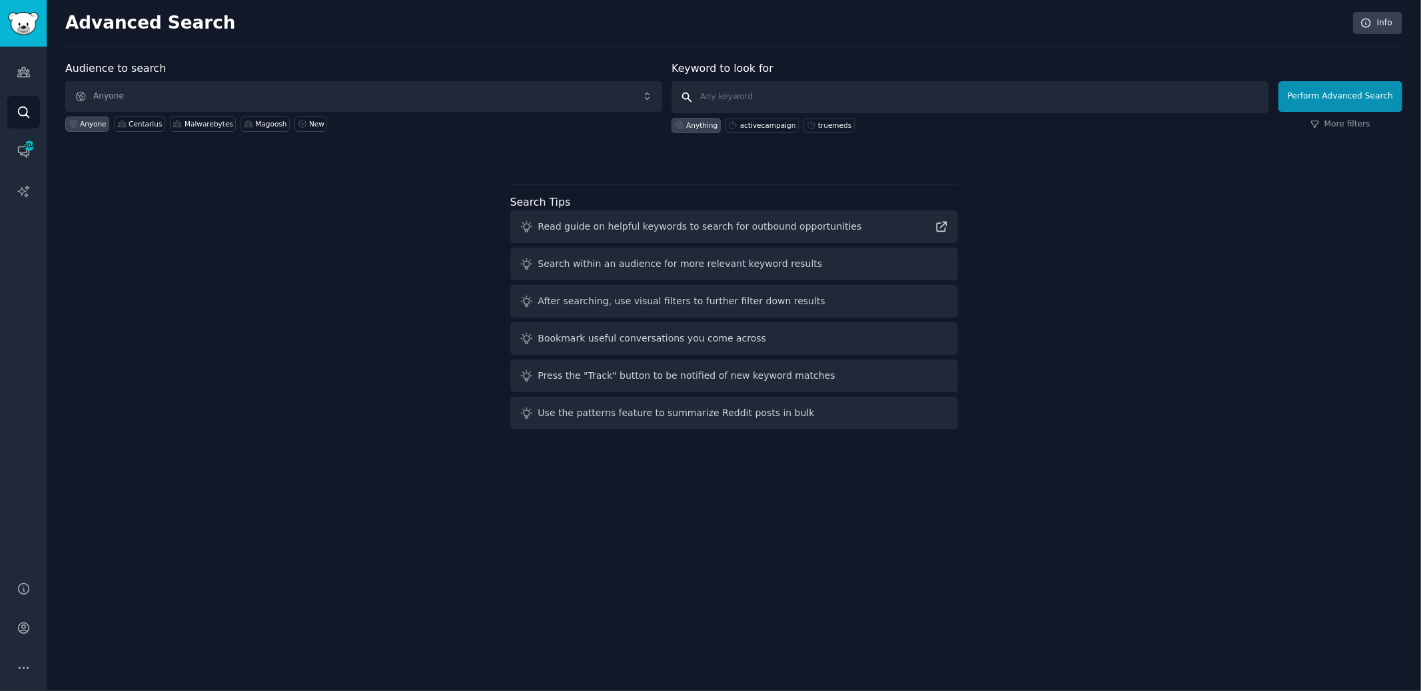
click at [787, 100] on input "text" at bounding box center [969, 97] width 597 height 32
type input "casual games"
click button "Perform Advanced Search" at bounding box center [1340, 96] width 124 height 31
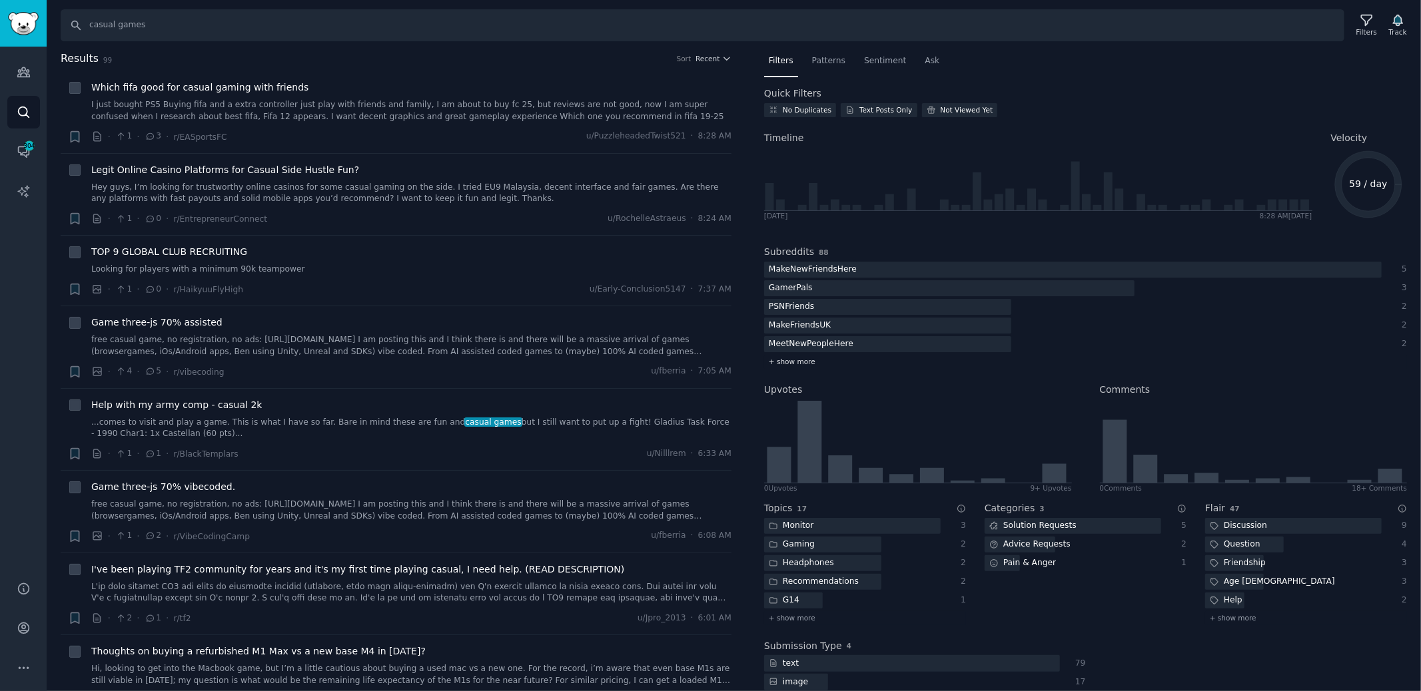
click at [799, 361] on span "+ show more" at bounding box center [792, 361] width 47 height 9
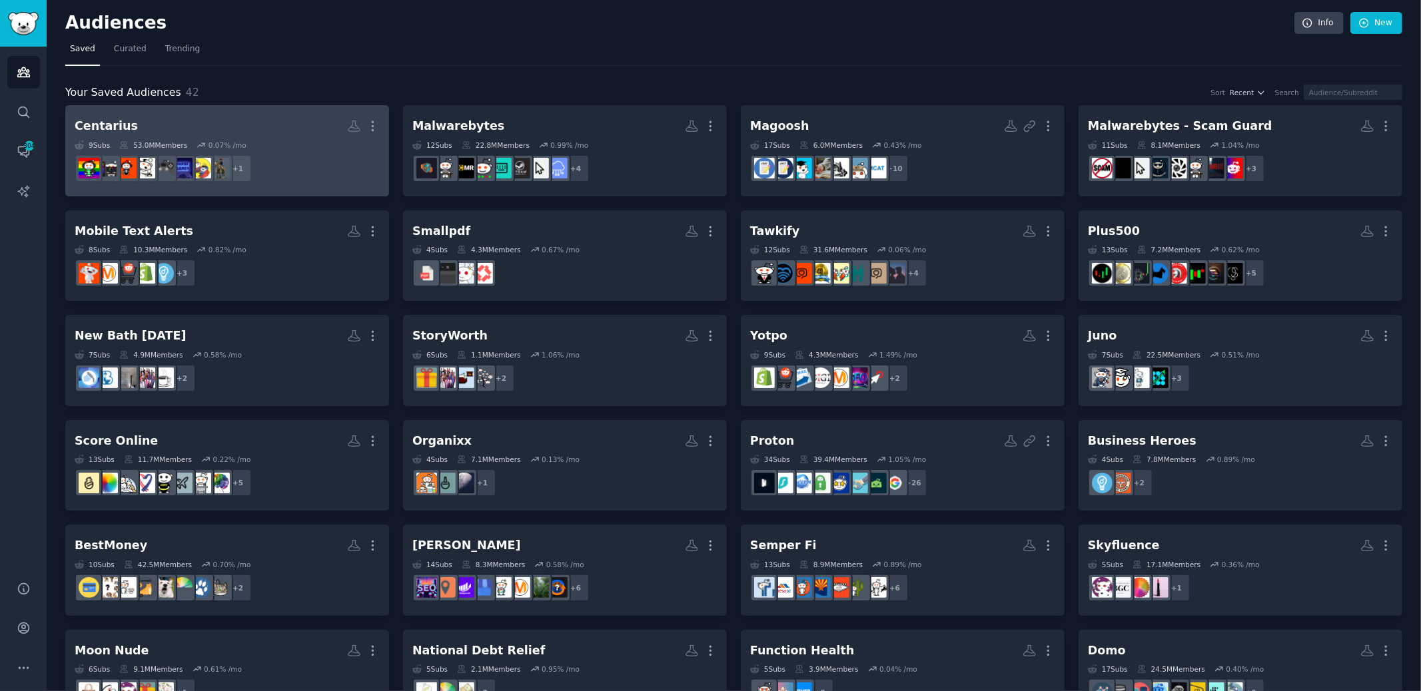
click at [190, 125] on h2 "Centarius More" at bounding box center [227, 126] width 305 height 23
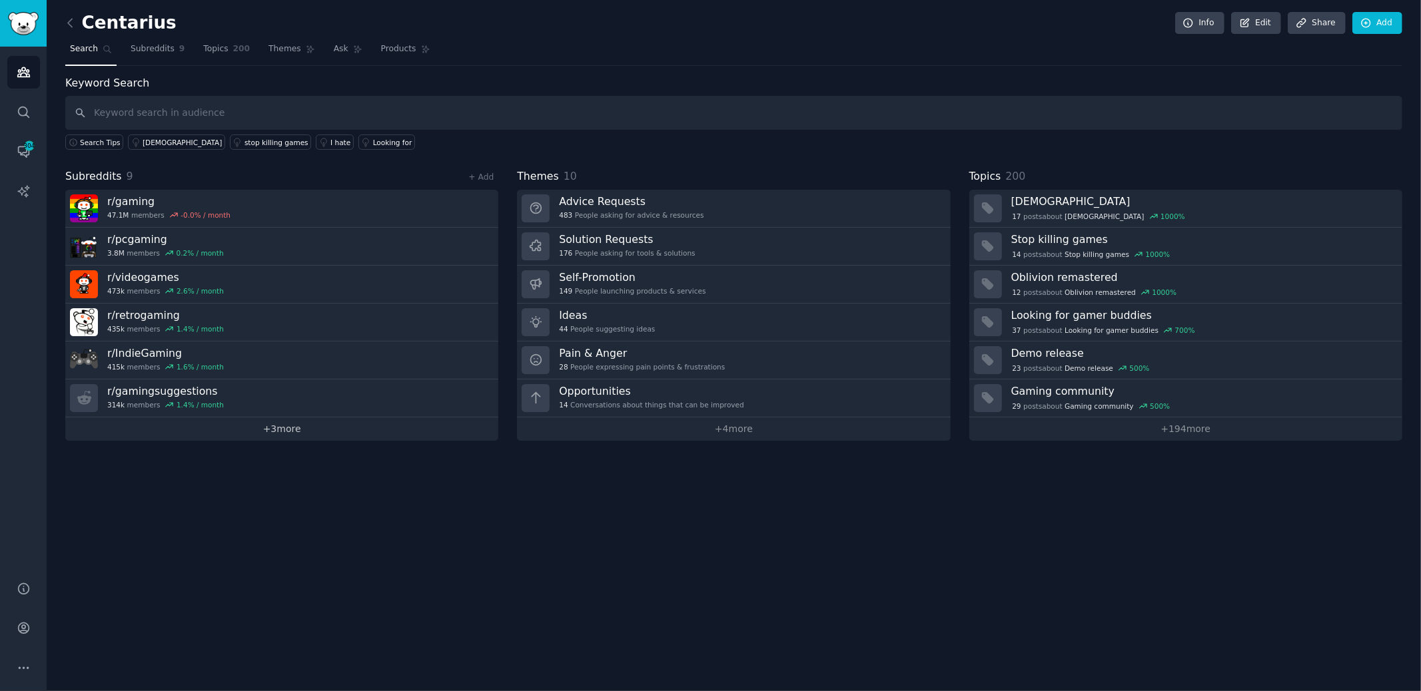
click at [284, 424] on link "+ 3 more" at bounding box center [281, 429] width 433 height 23
